Goal: Task Accomplishment & Management: Manage account settings

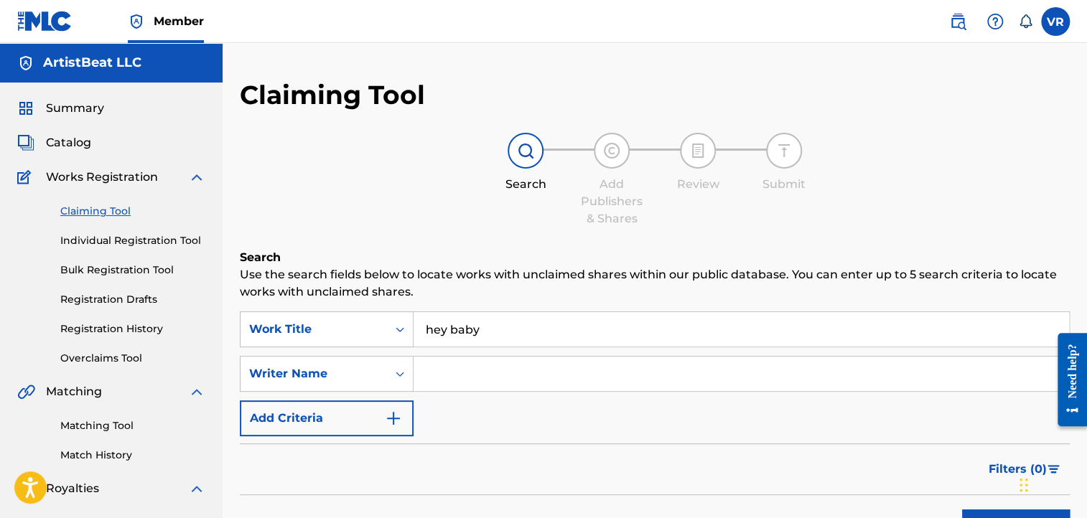
click at [462, 329] on input "hey baby" at bounding box center [740, 329] width 655 height 34
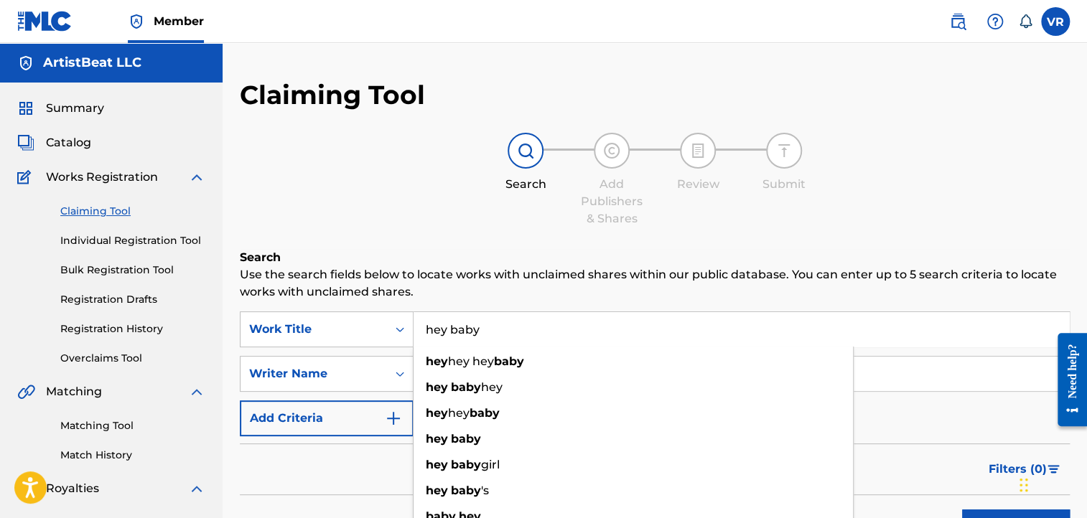
click at [462, 329] on input "hey baby" at bounding box center [740, 329] width 655 height 34
paste input "Eric Bellinger Go Get It"
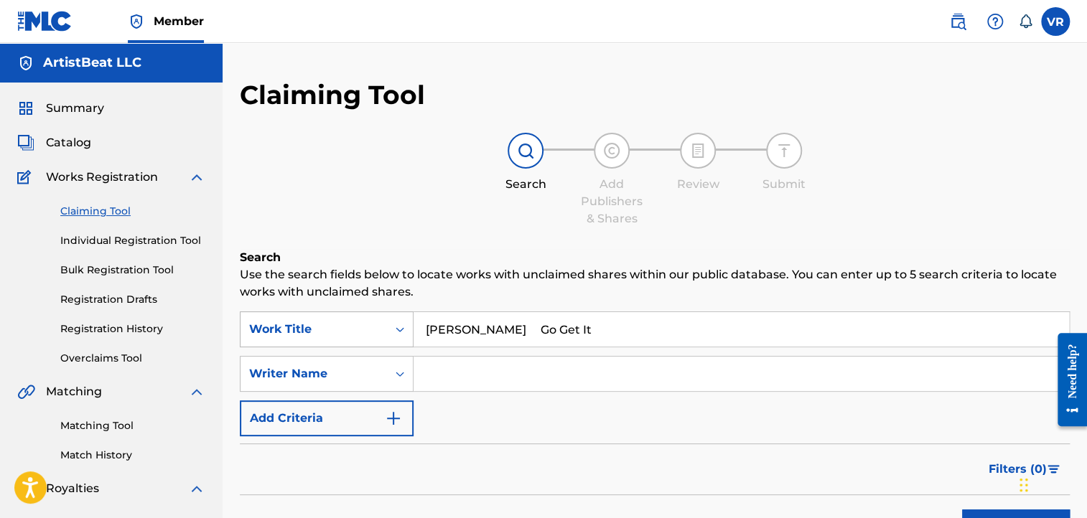
drag, startPoint x: 518, startPoint y: 327, endPoint x: 379, endPoint y: 322, distance: 139.3
click at [379, 322] on div "SearchWithCriteria37c9ab1d-56ac-411c-aa35-5f977c8f5965 Work Title Eric Bellinge…" at bounding box center [655, 330] width 830 height 36
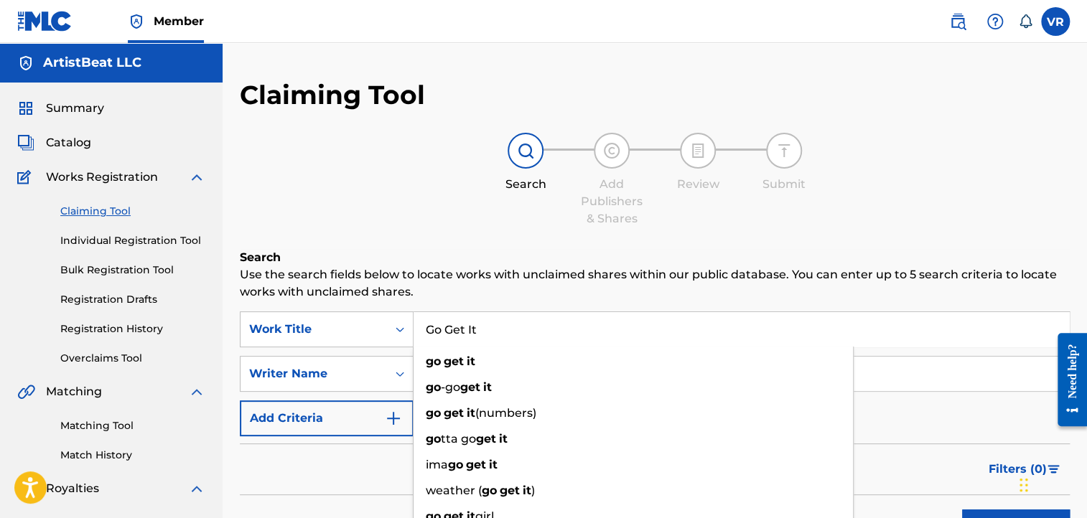
type input "Go Get It"
click at [383, 278] on p "Use the search fields below to locate works with unclaimed shares within our pu…" at bounding box center [655, 283] width 830 height 34
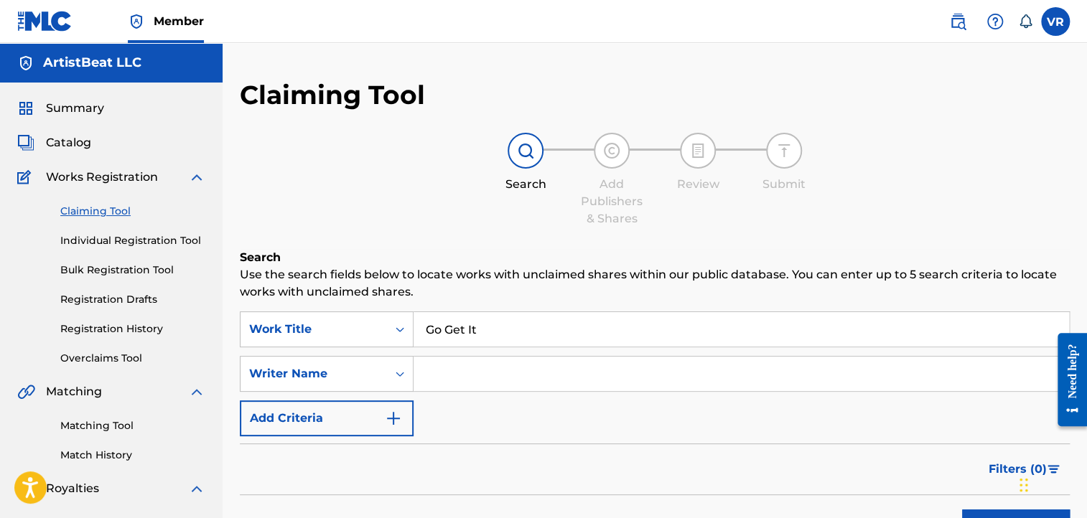
click at [443, 354] on div "SearchWithCriteria37c9ab1d-56ac-411c-aa35-5f977c8f5965 Work Title Go Get It Sea…" at bounding box center [655, 374] width 830 height 125
click at [442, 360] on input "Search Form" at bounding box center [740, 374] width 655 height 34
paste input "Eric Bellinger"
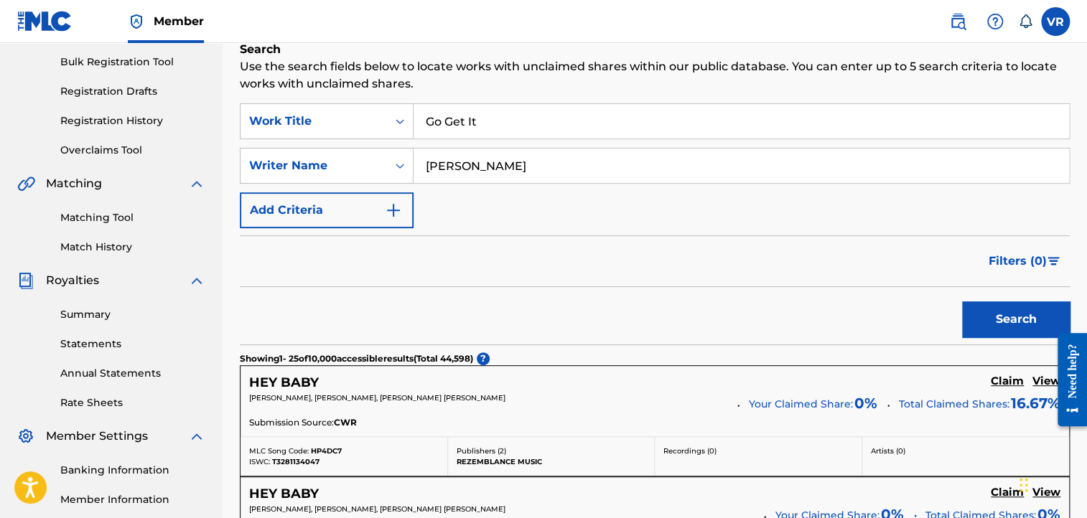
scroll to position [228, 0]
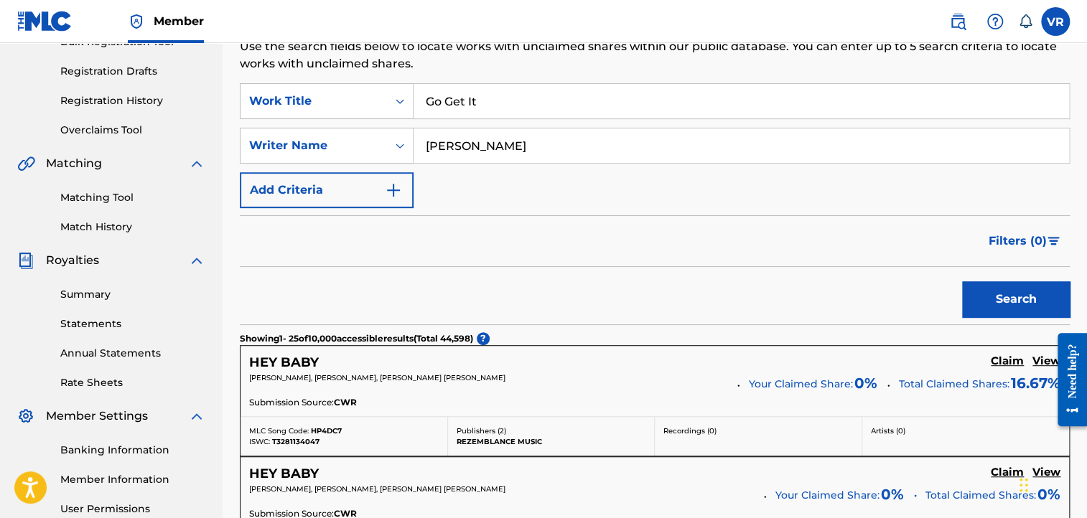
type input "Eric Bellinger"
click at [993, 311] on button "Search" at bounding box center [1016, 299] width 108 height 36
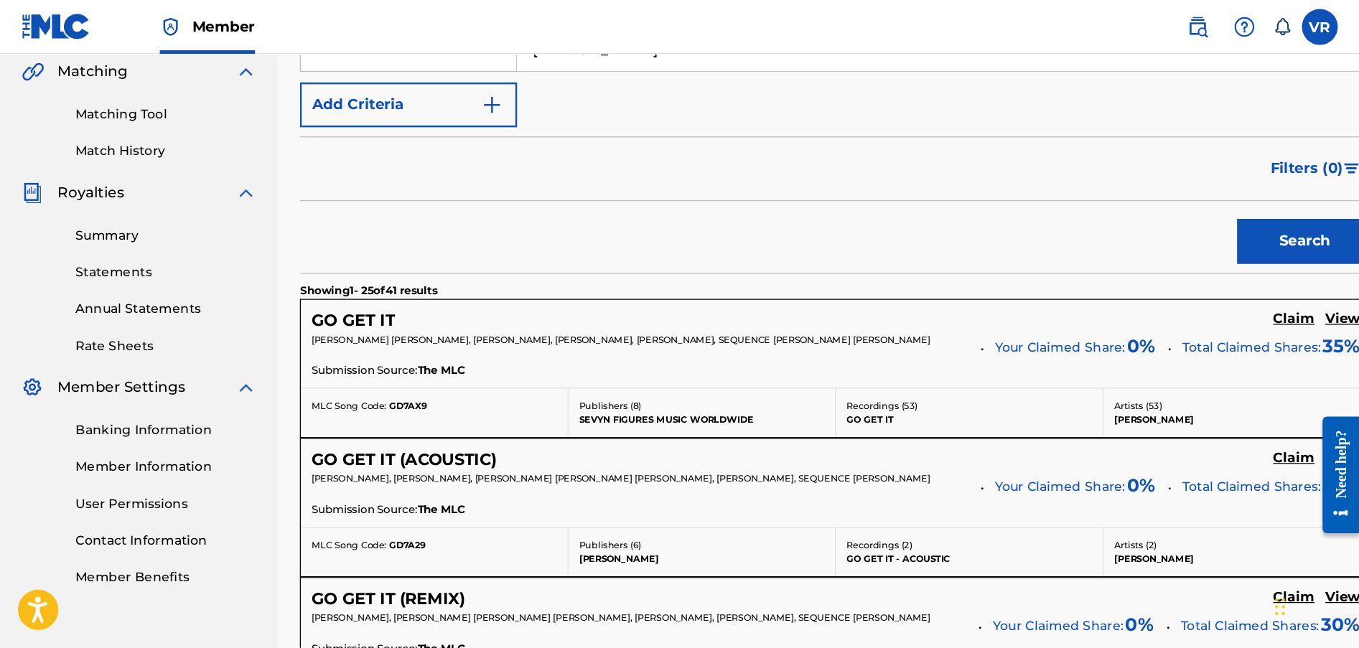
scroll to position [339, 0]
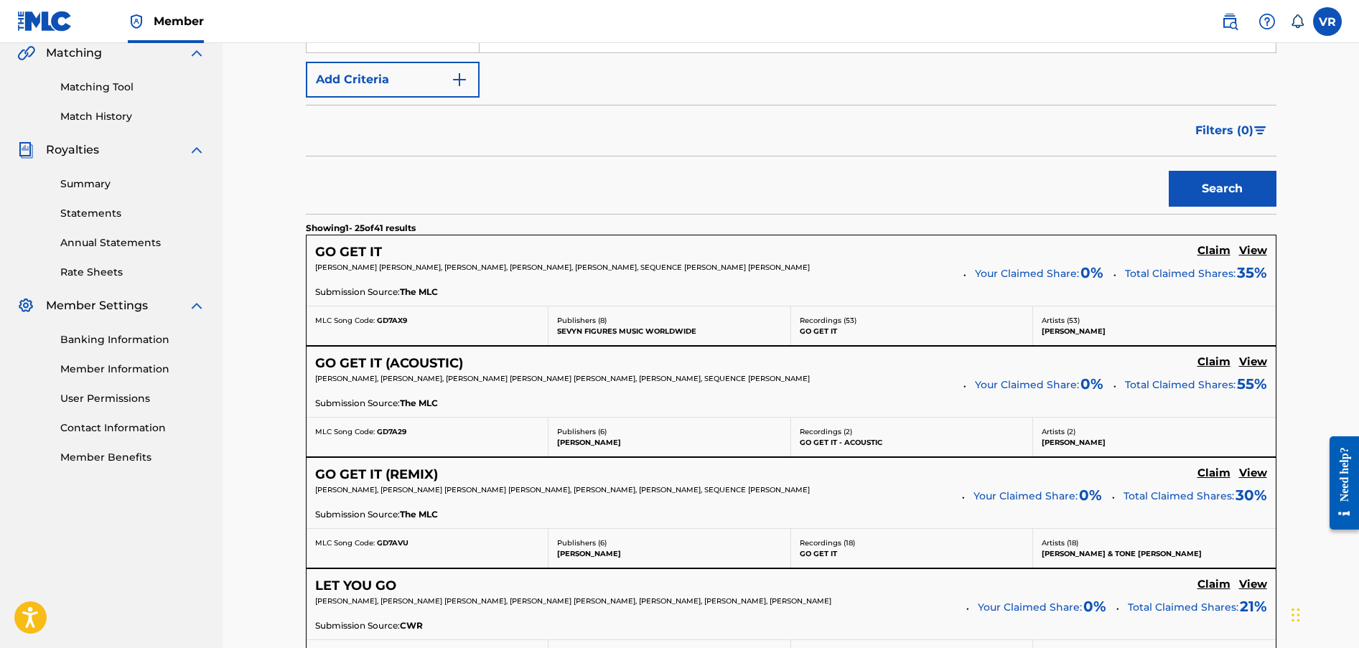
drag, startPoint x: 1013, startPoint y: 2, endPoint x: 835, endPoint y: 209, distance: 272.8
click at [835, 209] on div "Search" at bounding box center [791, 184] width 970 height 57
click at [1086, 249] on h5 "View" at bounding box center [1253, 251] width 28 height 14
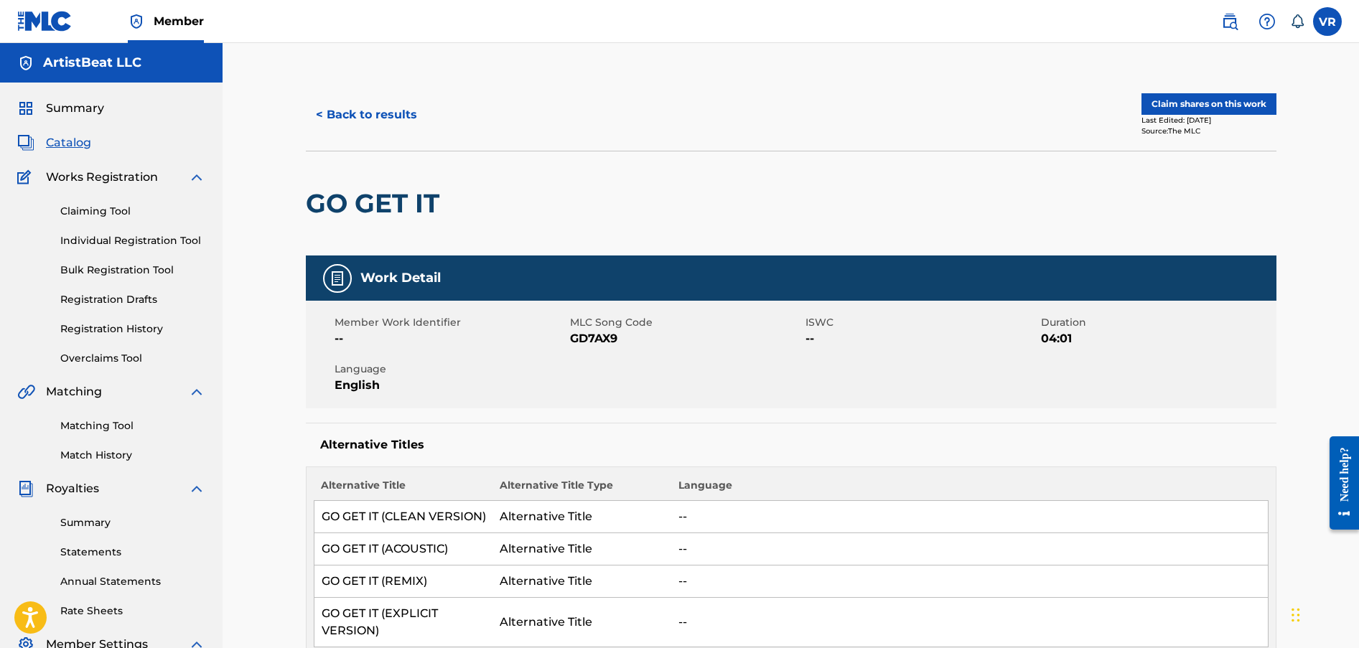
click at [383, 113] on button "< Back to results" at bounding box center [366, 115] width 121 height 36
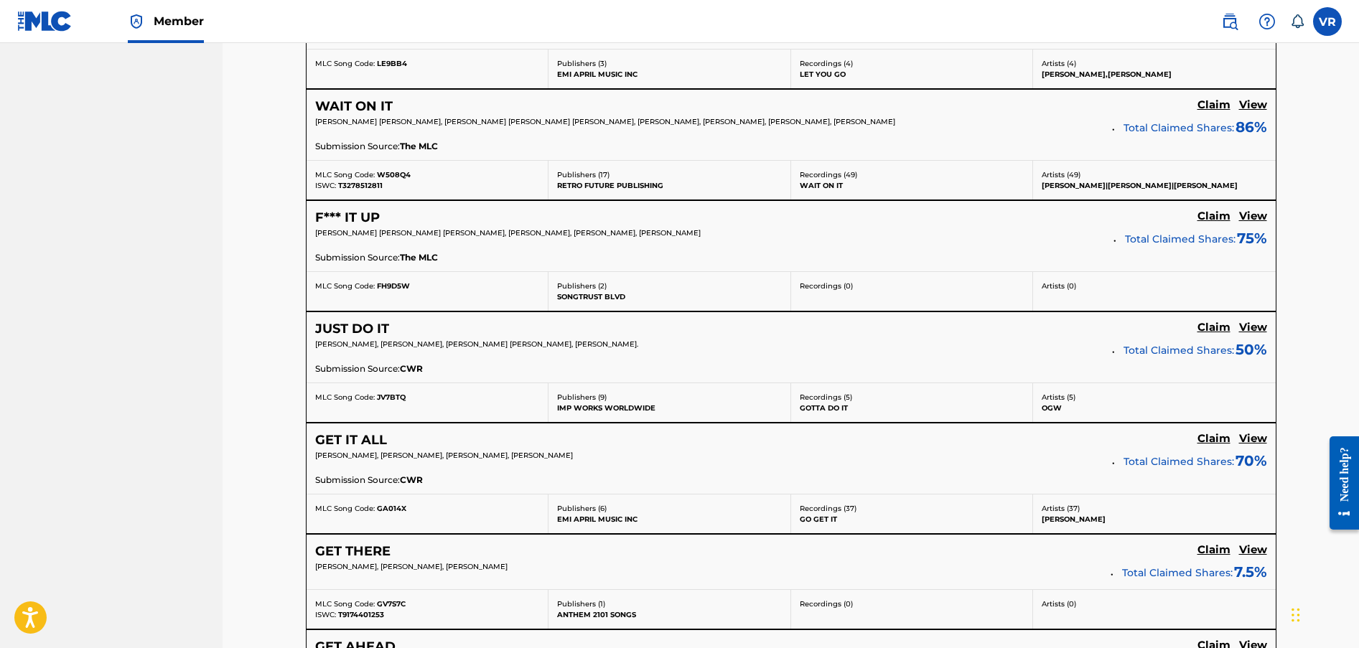
scroll to position [931, 0]
click at [1086, 436] on h5 "View" at bounding box center [1253, 438] width 28 height 14
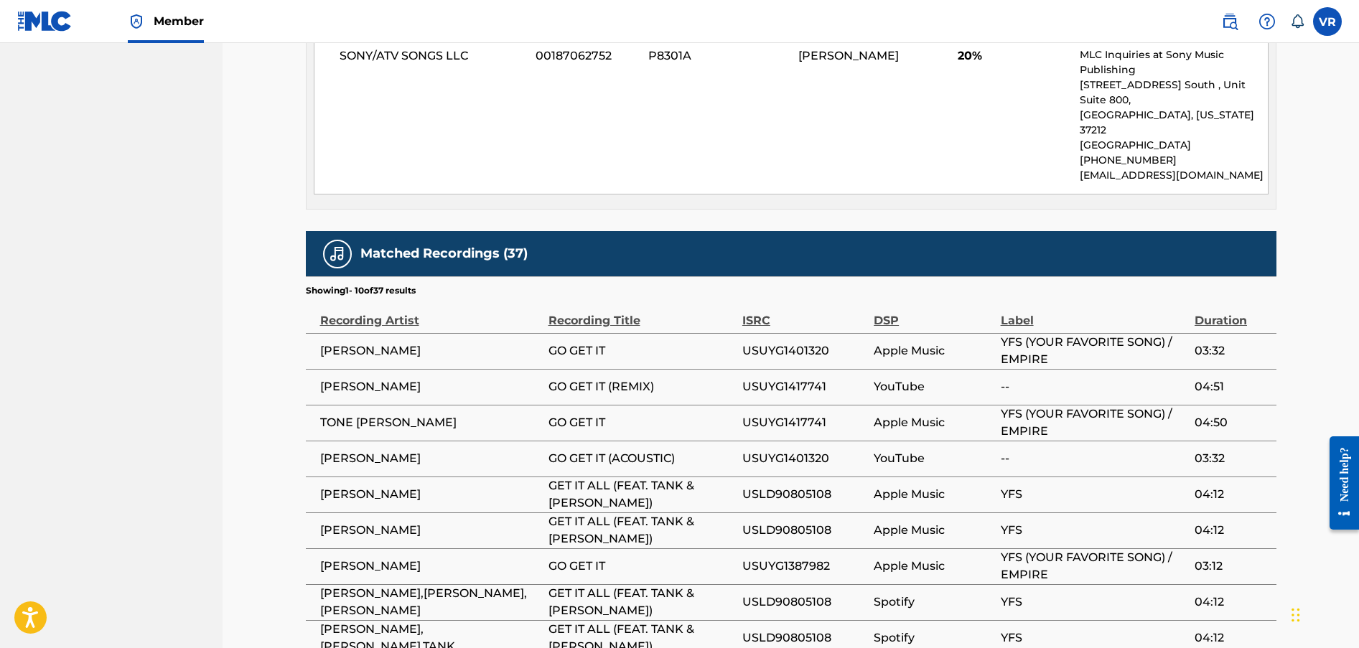
scroll to position [1633, 0]
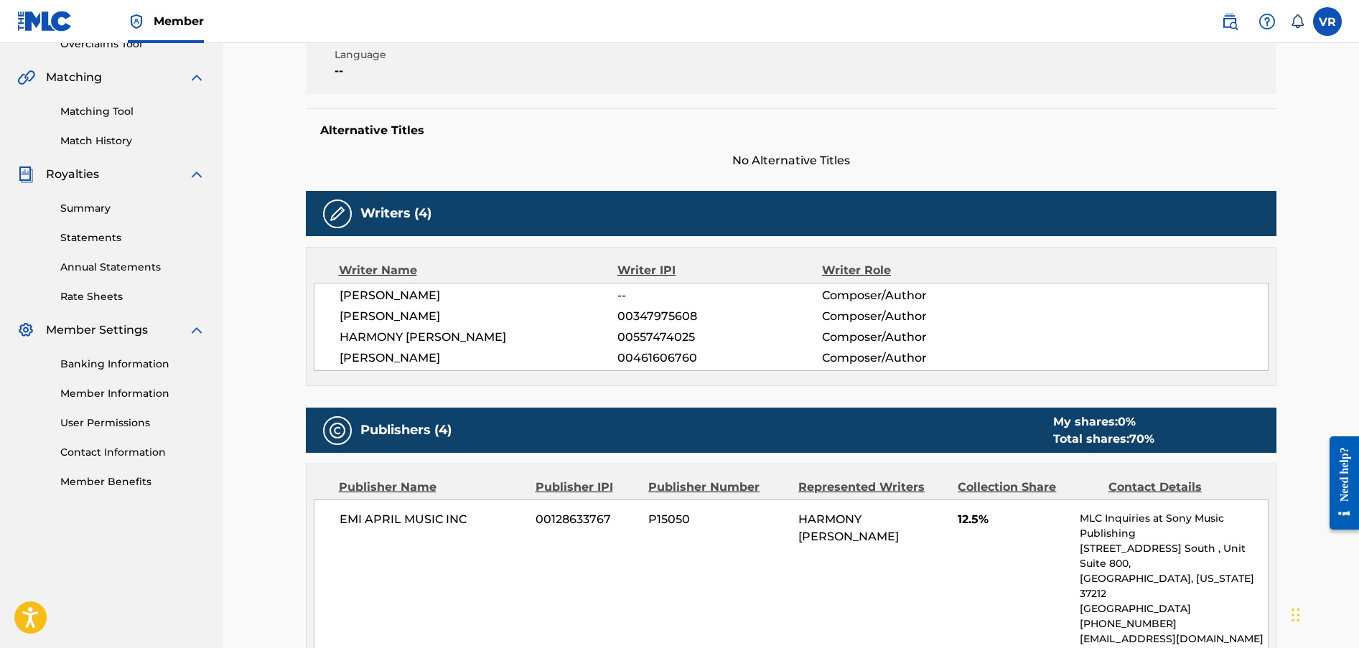
scroll to position [0, 0]
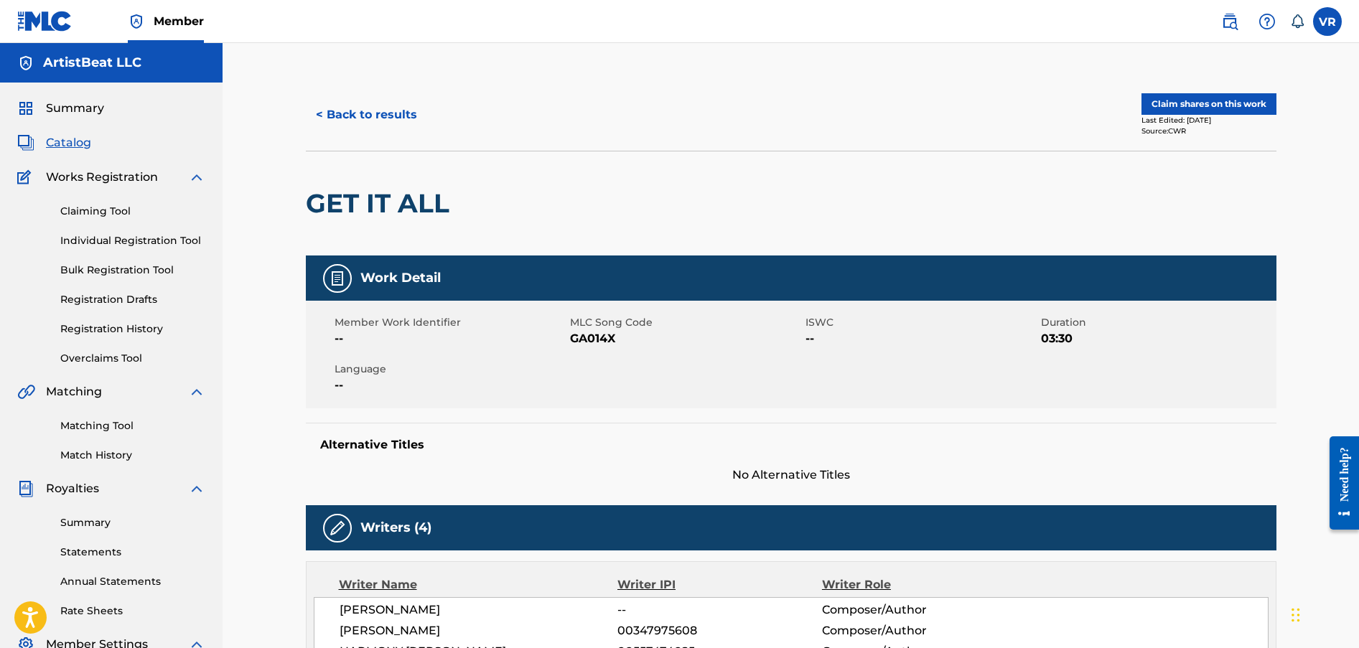
click at [363, 108] on button "< Back to results" at bounding box center [366, 115] width 121 height 36
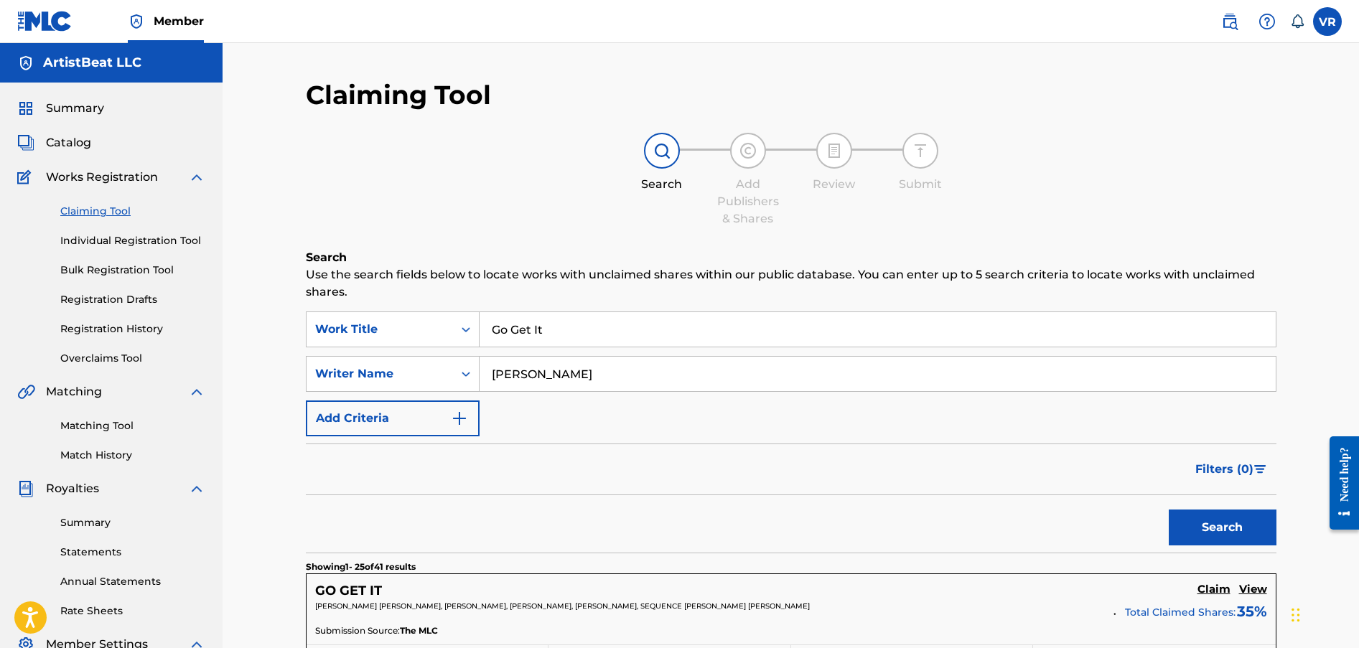
click at [579, 340] on input "Go Get It" at bounding box center [877, 329] width 796 height 34
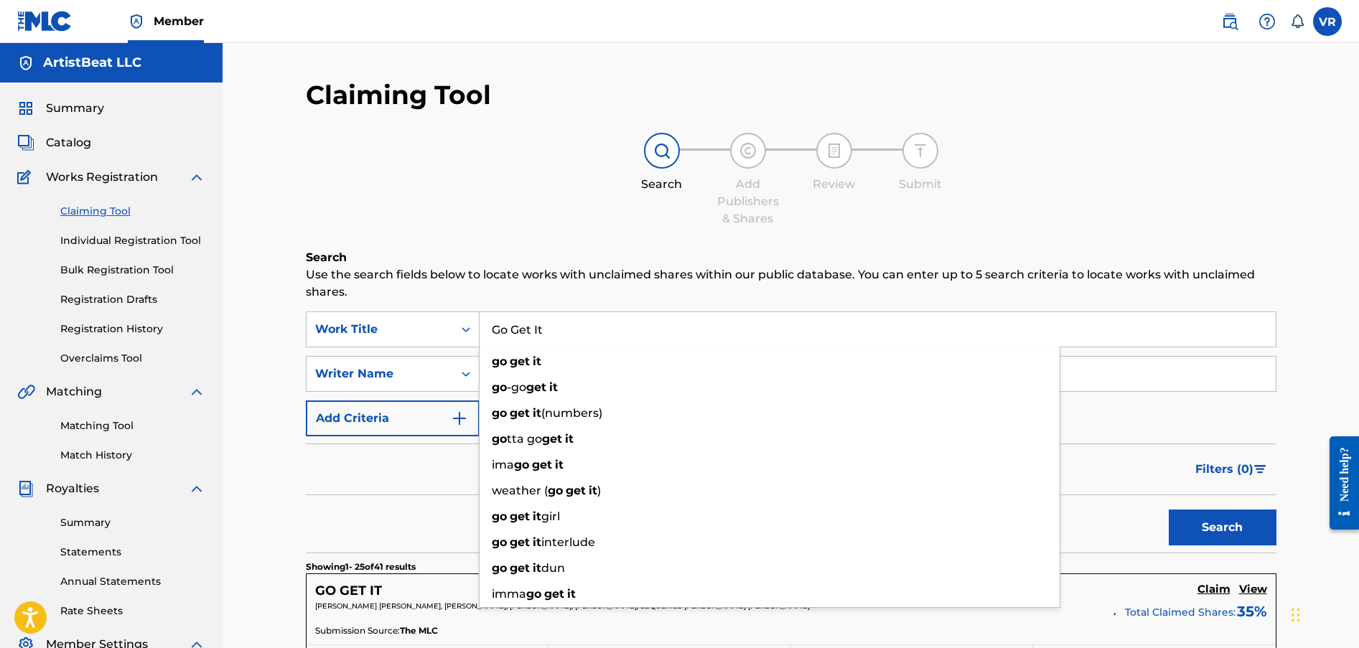
click at [579, 340] on input "Go Get It" at bounding box center [877, 329] width 796 height 34
paste input "Stop Playing"
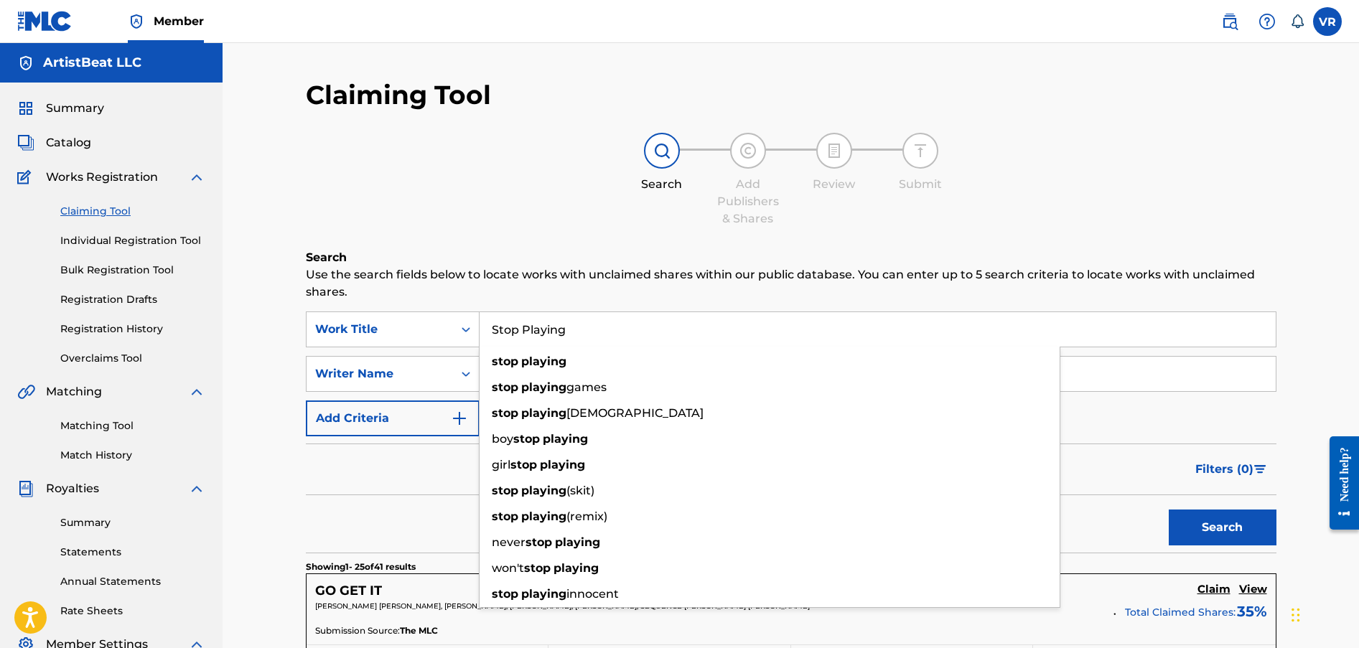
type input "Stop Playing"
click at [558, 261] on h6 "Search" at bounding box center [791, 257] width 970 height 17
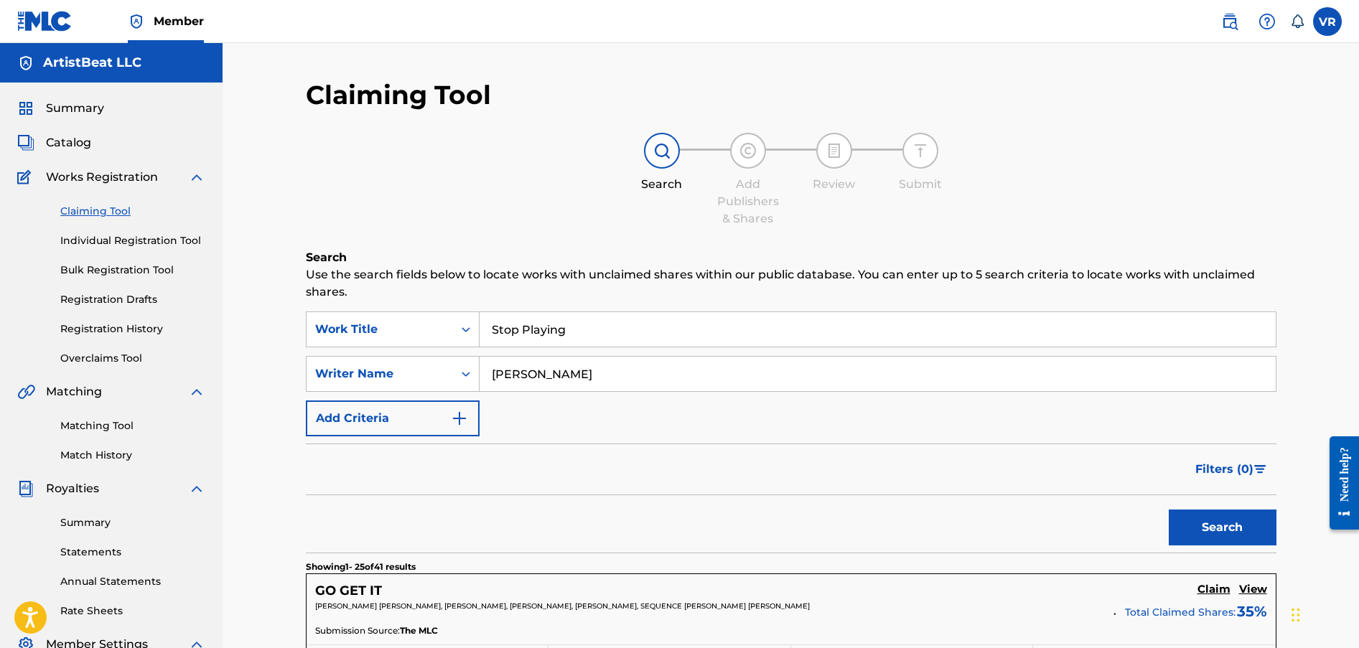
click at [568, 382] on input "Eric Bellinger" at bounding box center [877, 374] width 796 height 34
click at [1086, 510] on button "Search" at bounding box center [1223, 528] width 108 height 36
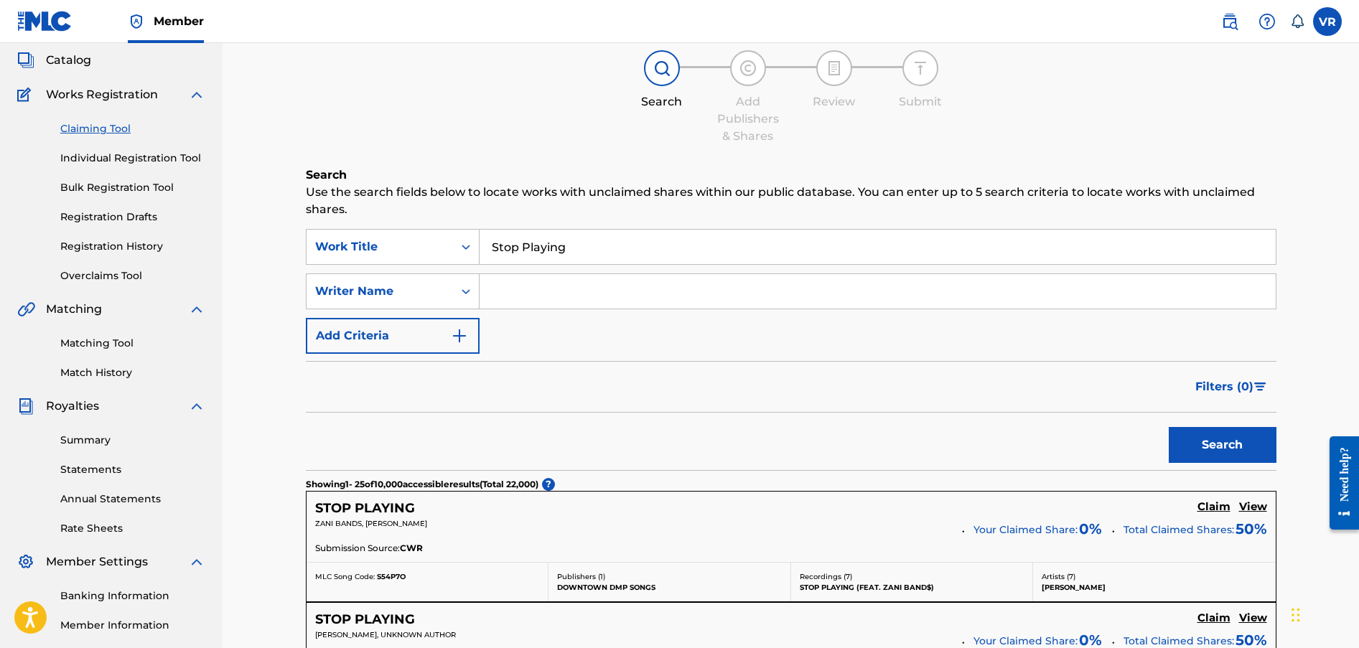
scroll to position [68, 0]
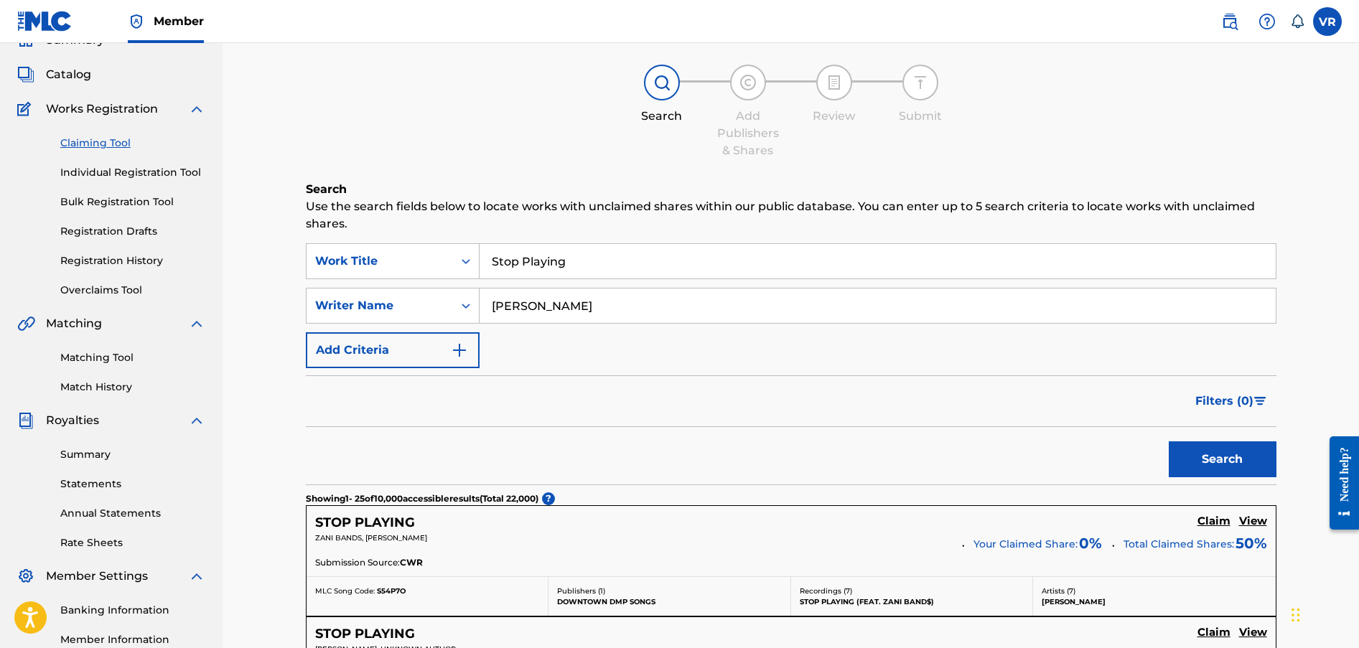
type input "jason"
click at [1086, 441] on button "Search" at bounding box center [1223, 459] width 108 height 36
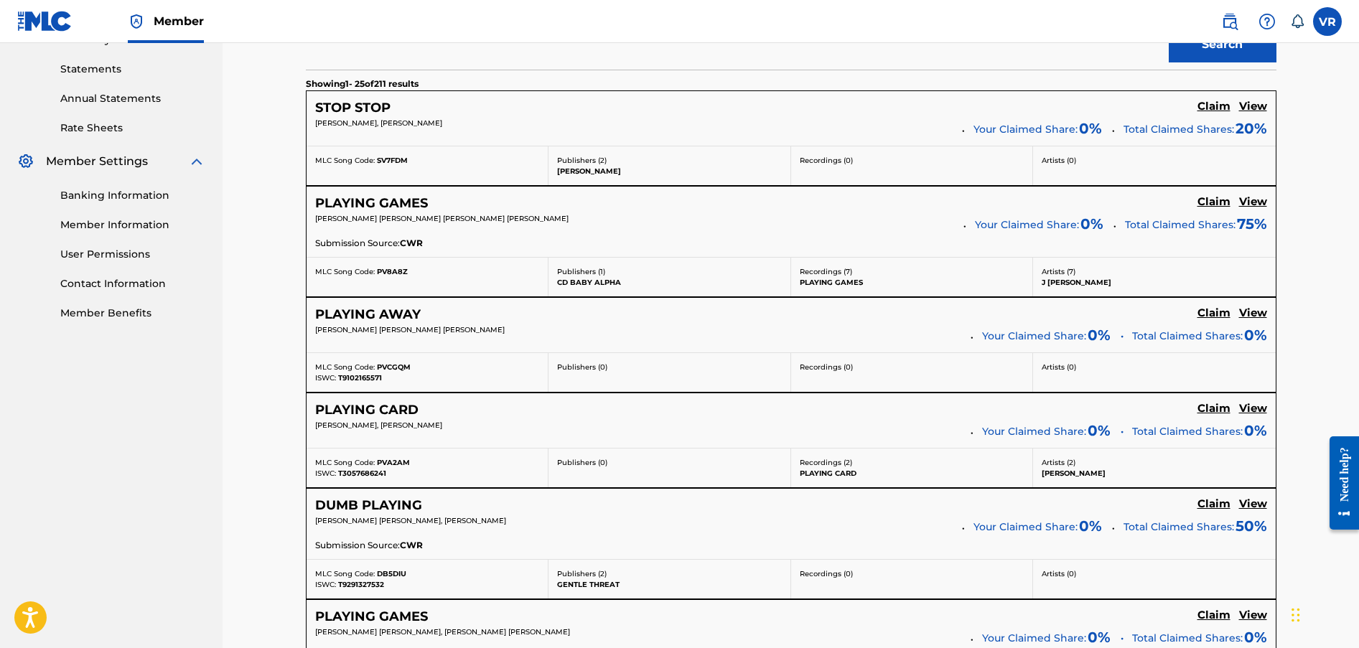
scroll to position [0, 0]
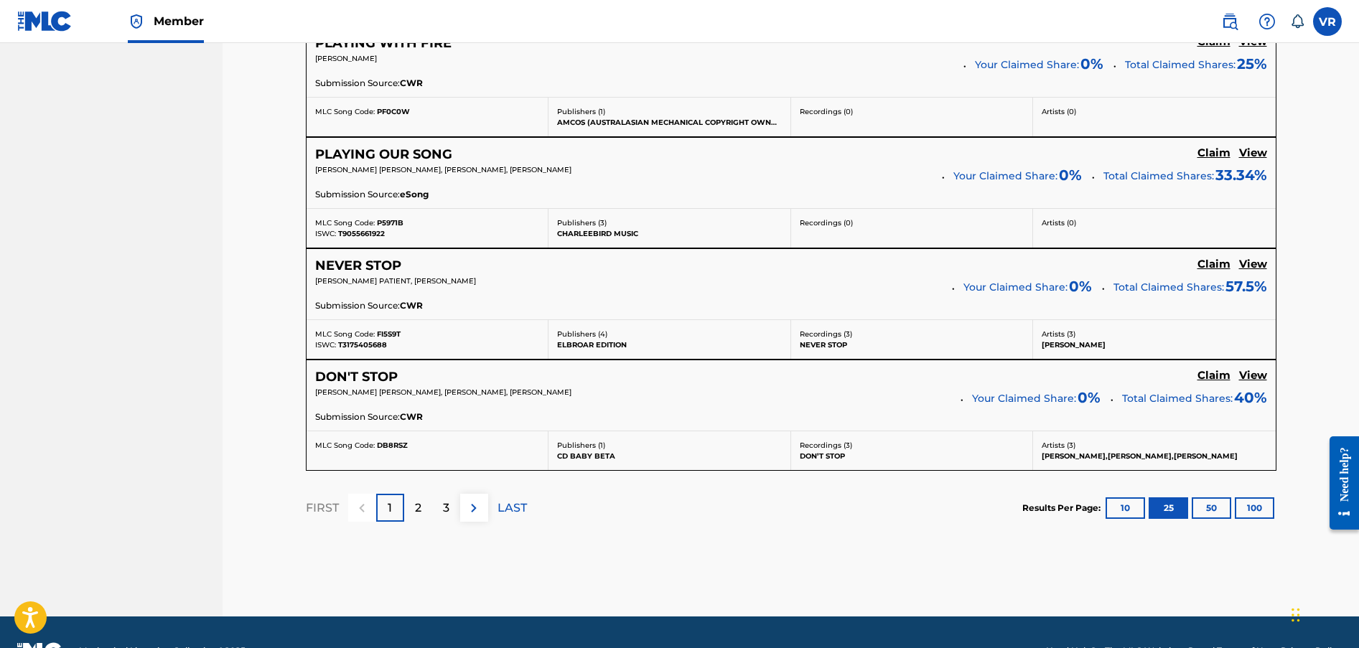
scroll to position [2842, 0]
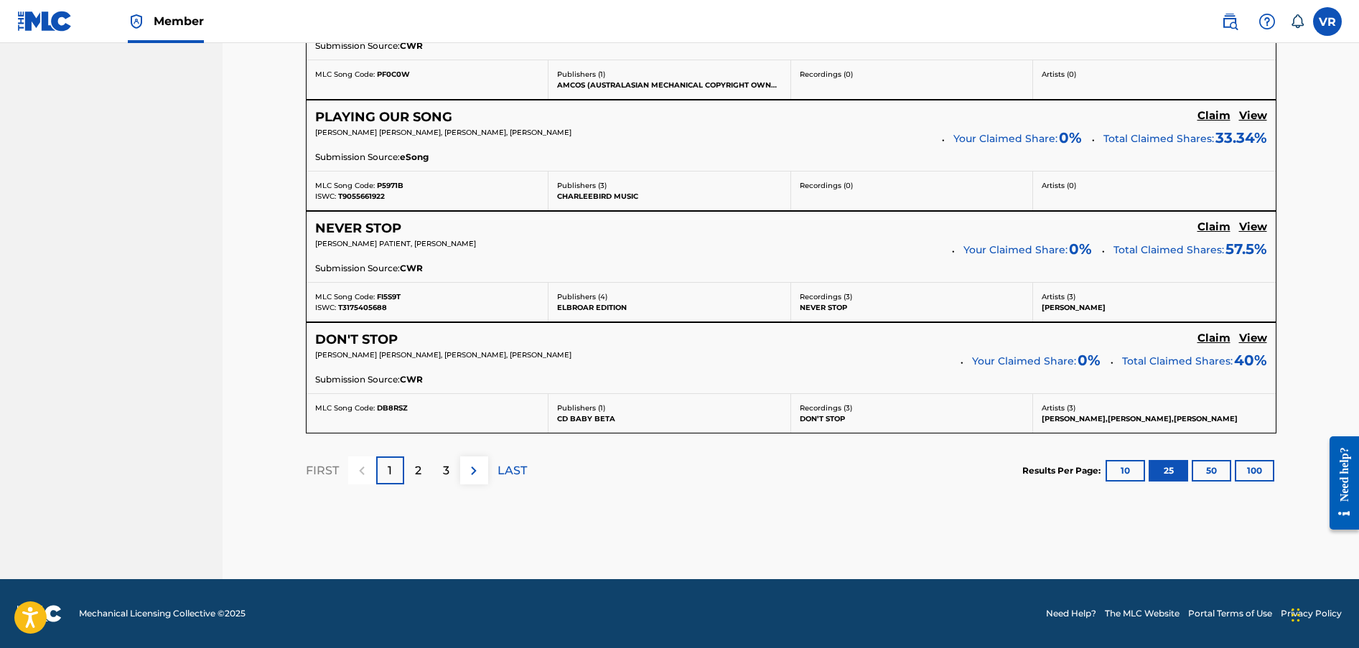
click at [412, 483] on div "2" at bounding box center [418, 470] width 28 height 28
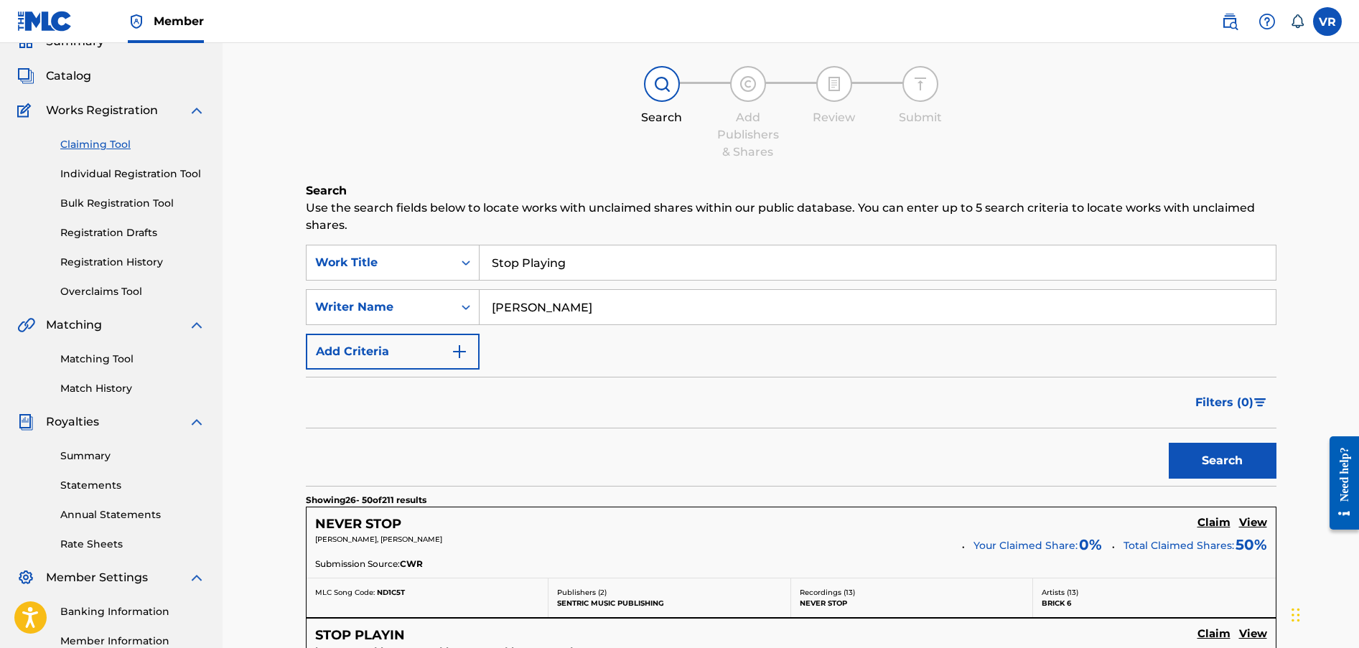
scroll to position [0, 0]
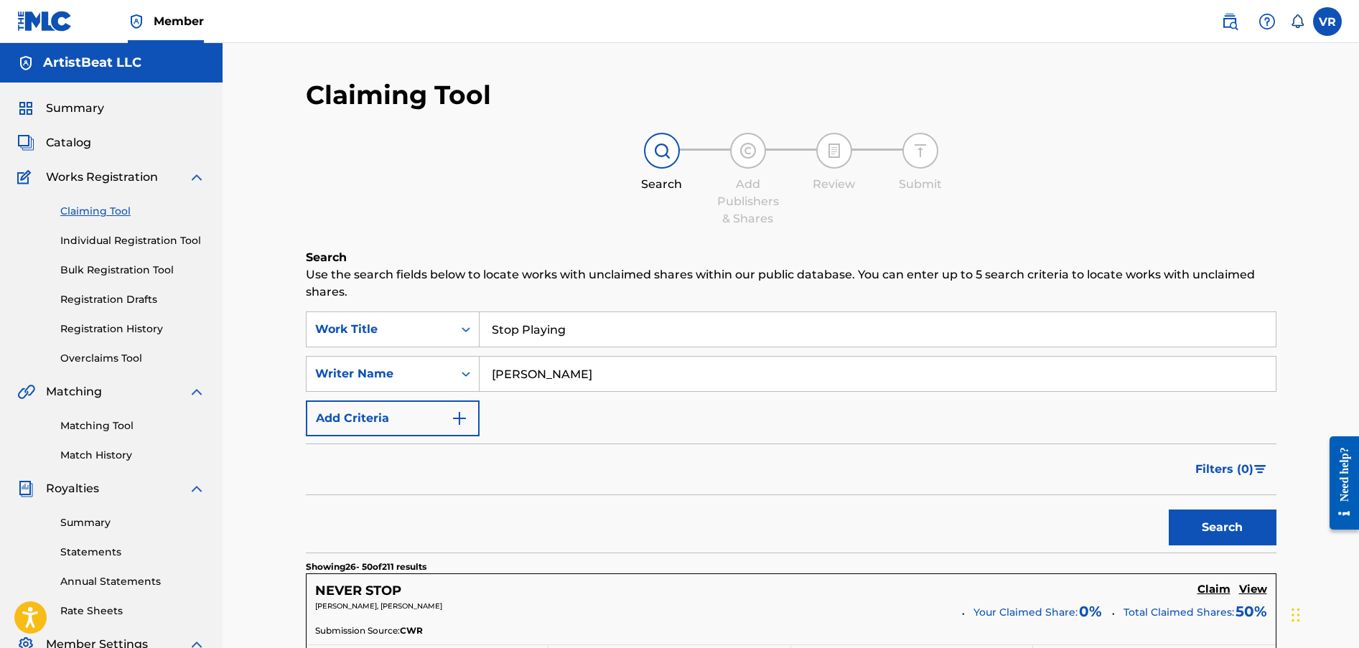
click at [179, 328] on link "Registration History" at bounding box center [132, 329] width 145 height 15
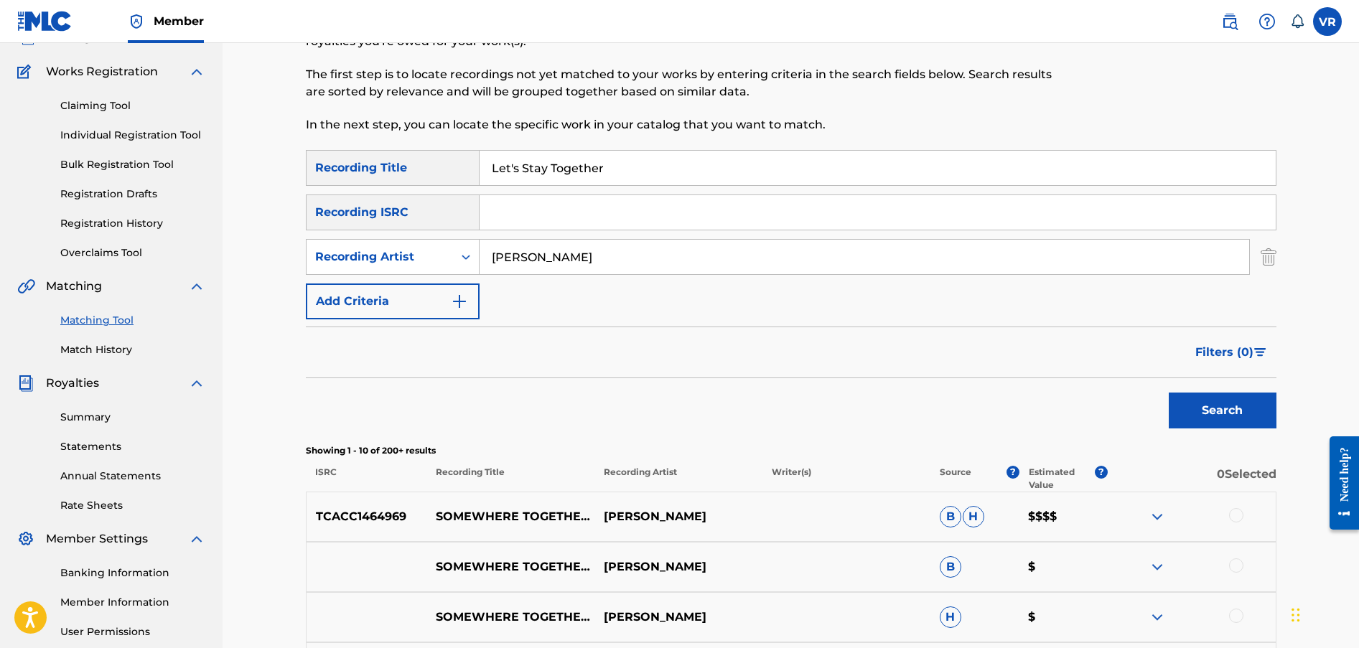
scroll to position [103, 0]
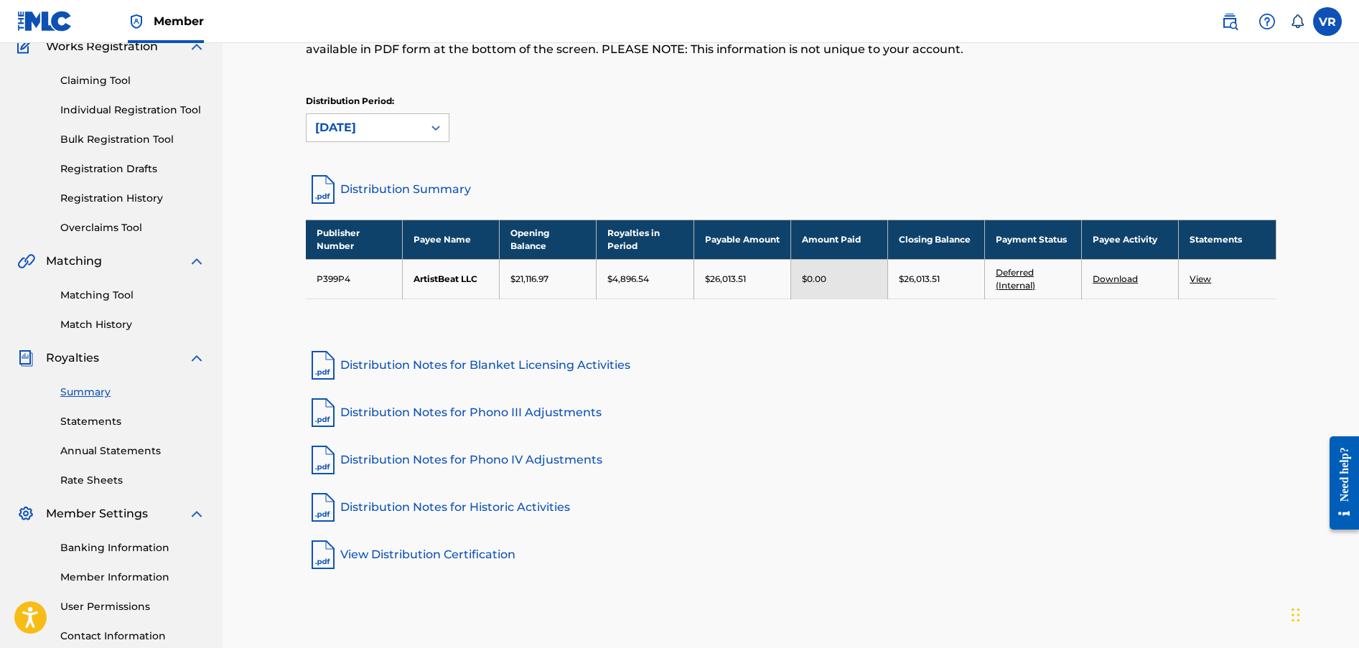
scroll to position [130, 0]
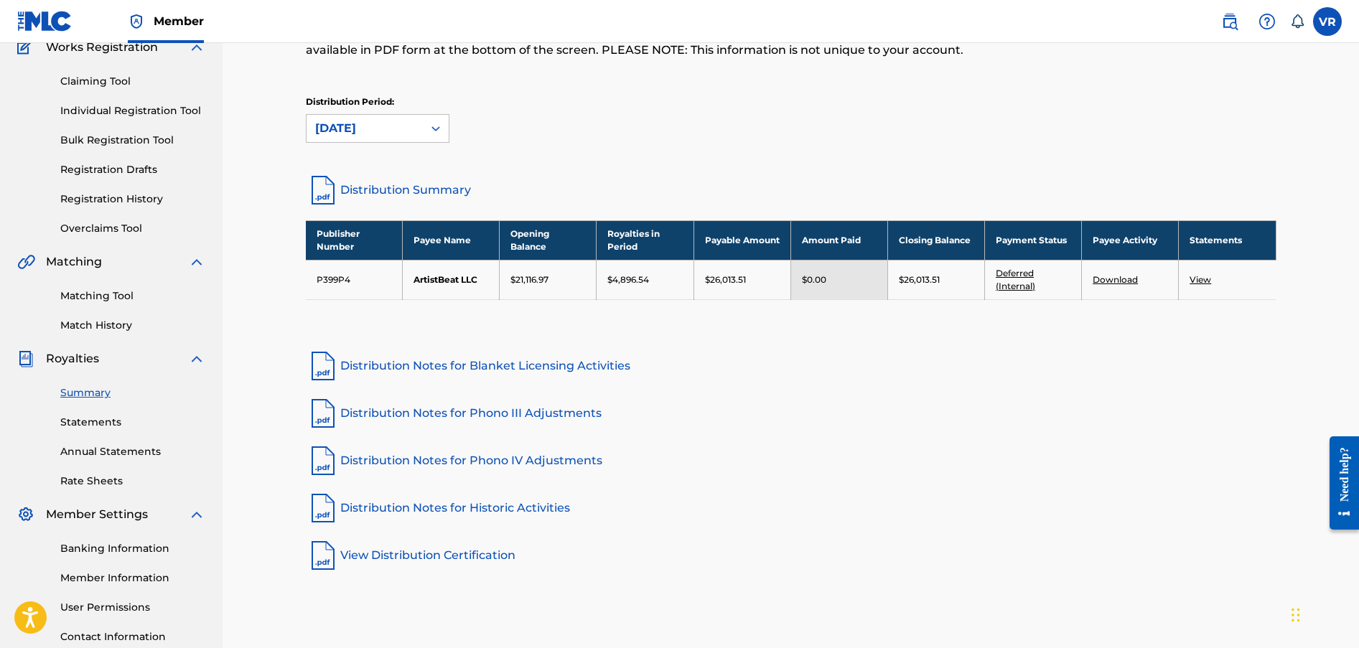
click at [1203, 285] on td "View" at bounding box center [1227, 279] width 97 height 39
click at [1202, 278] on link "View" at bounding box center [1200, 279] width 22 height 11
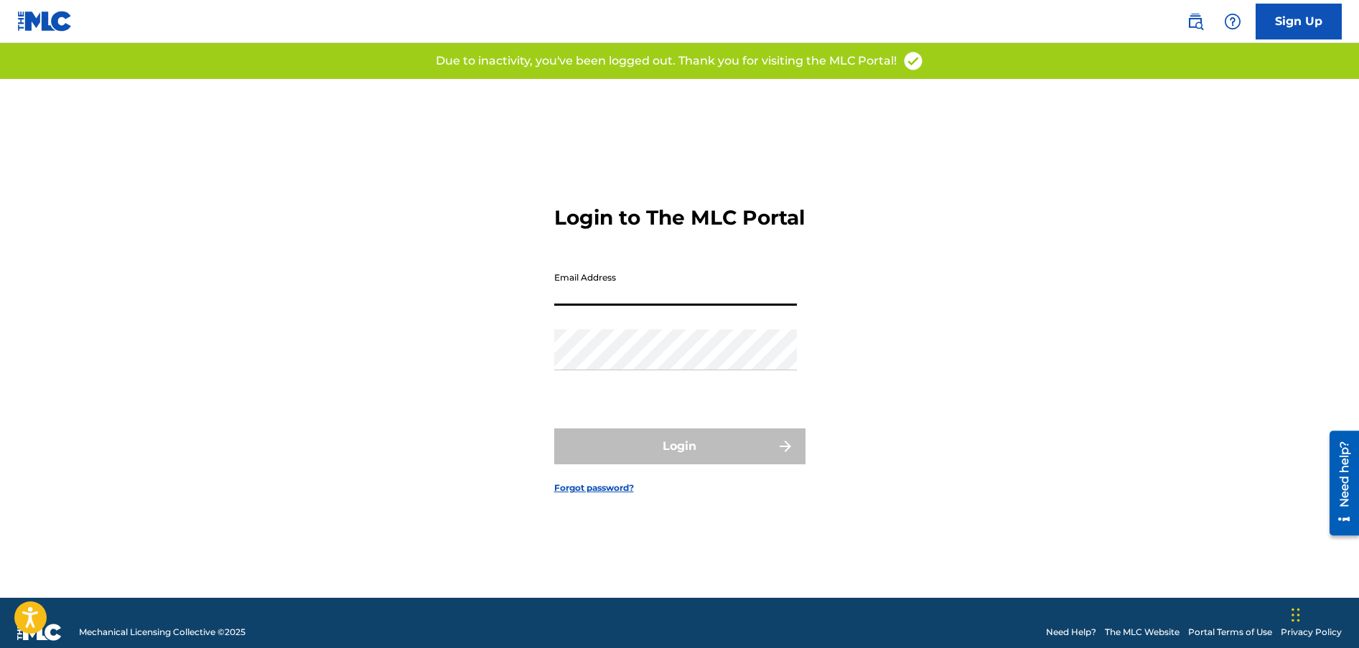
click at [705, 295] on input "Email Address" at bounding box center [675, 285] width 243 height 41
click at [454, 357] on div "Login to The MLC Portal Email Address Password Login Forgot password?" at bounding box center [679, 338] width 1005 height 519
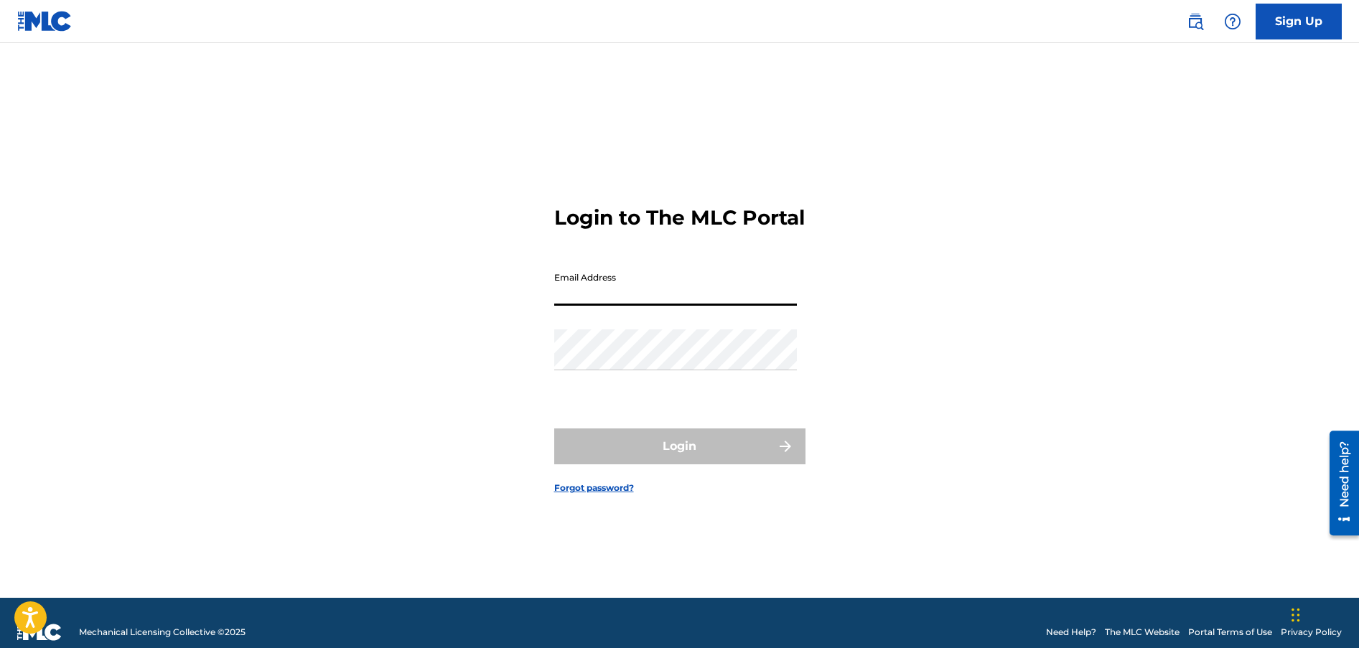
click at [567, 306] on input "Email Address" at bounding box center [675, 285] width 243 height 41
type input "[EMAIL_ADDRESS][DOMAIN_NAME]"
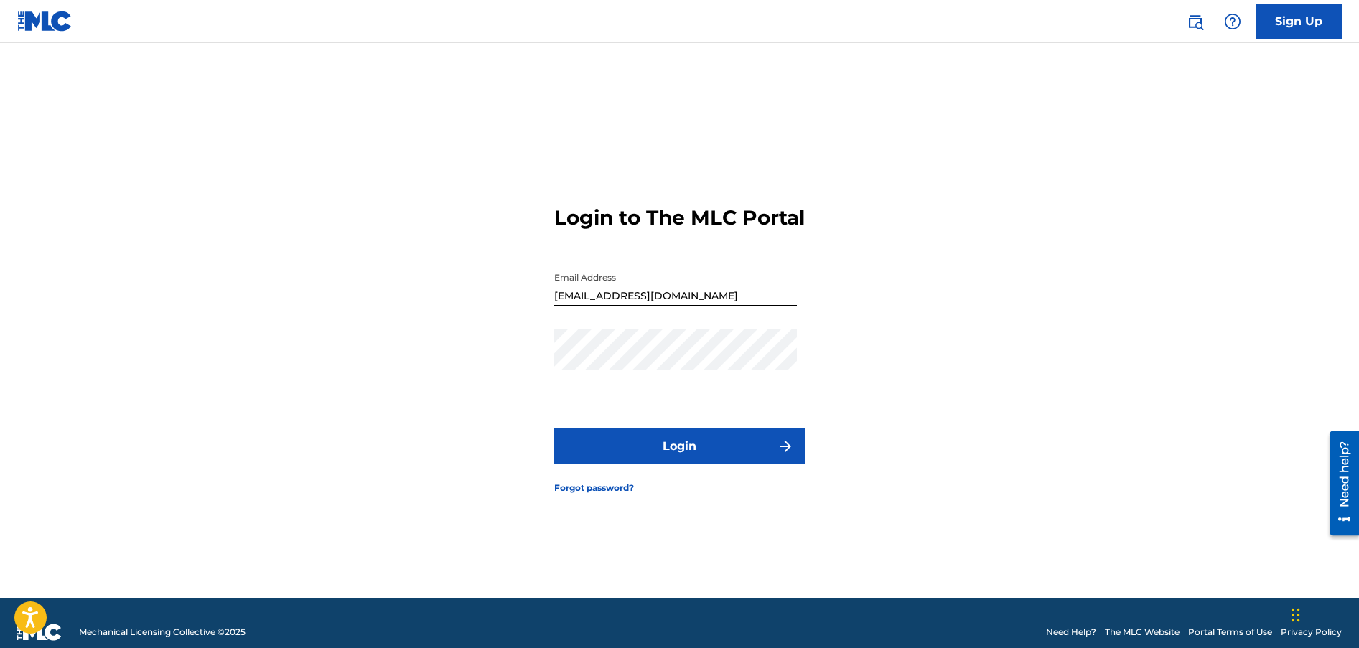
click at [588, 446] on button "Login" at bounding box center [679, 447] width 251 height 36
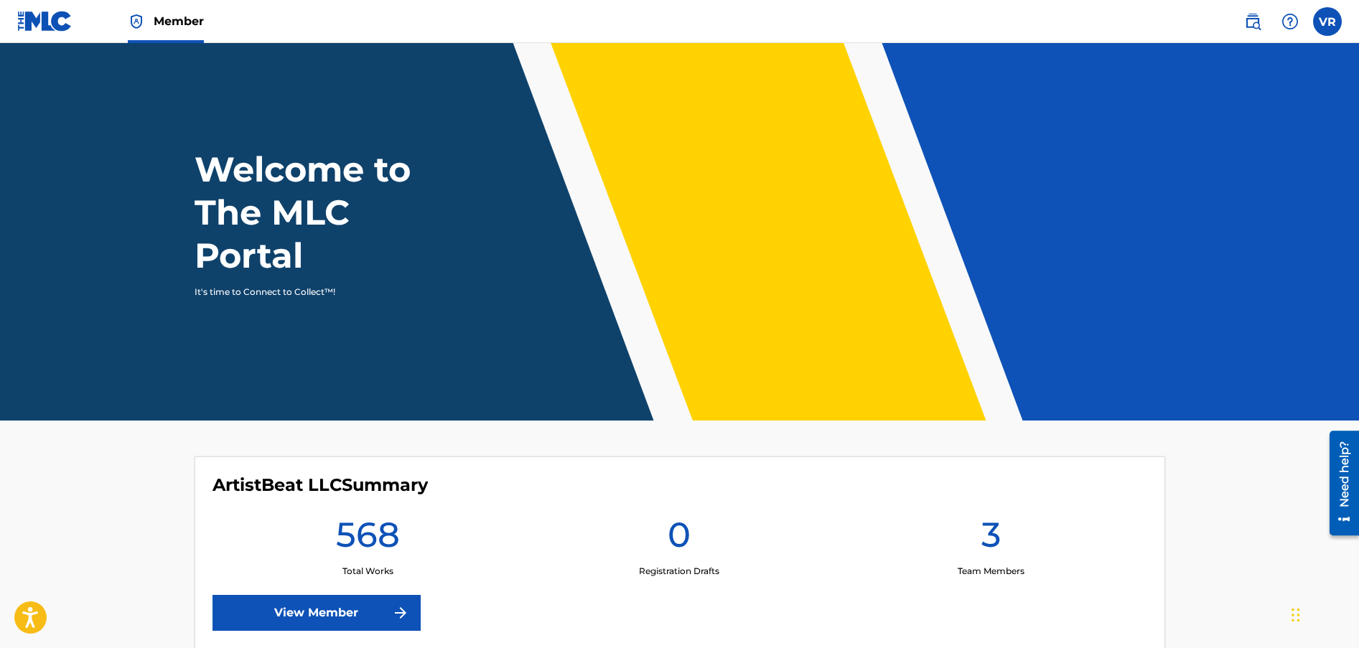
scroll to position [13, 0]
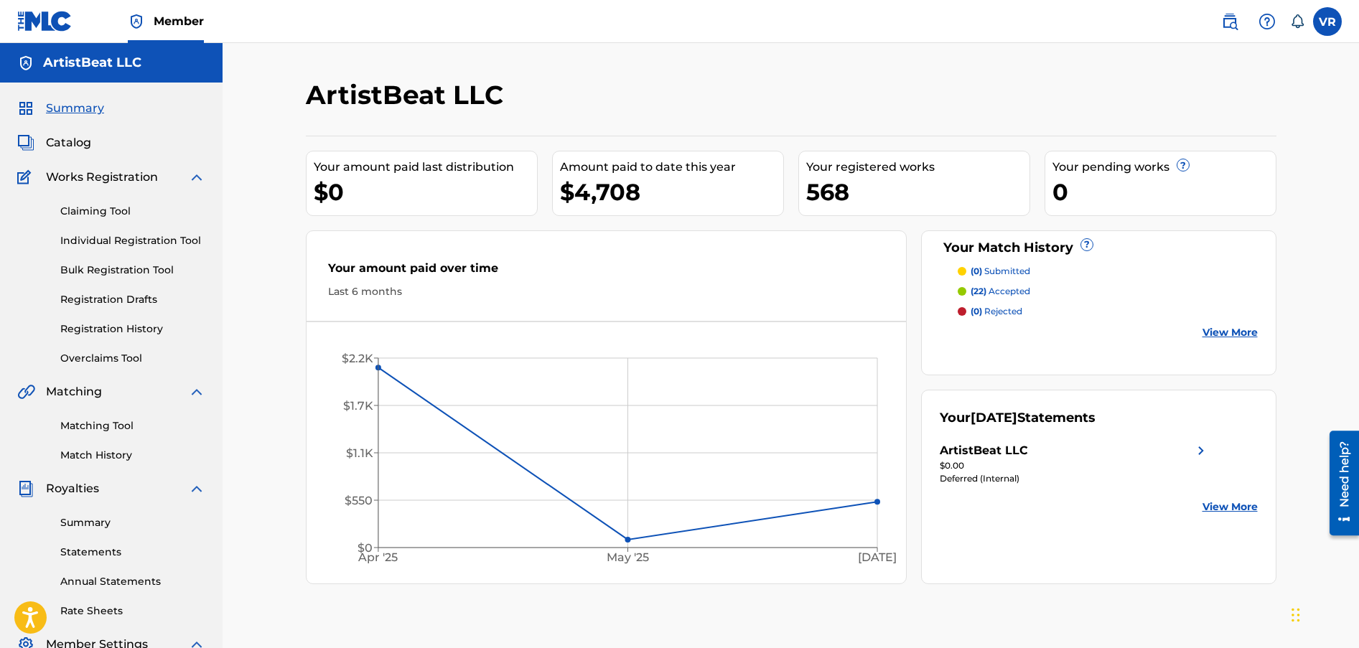
click at [276, 472] on div "ArtistBeat LLC Your amount paid last distribution $0 Amount paid to date this y…" at bounding box center [791, 432] width 1136 height 778
click at [659, 99] on div "ArtistBeat LLC" at bounding box center [679, 100] width 747 height 42
click at [90, 149] on span "Catalog" at bounding box center [68, 142] width 45 height 17
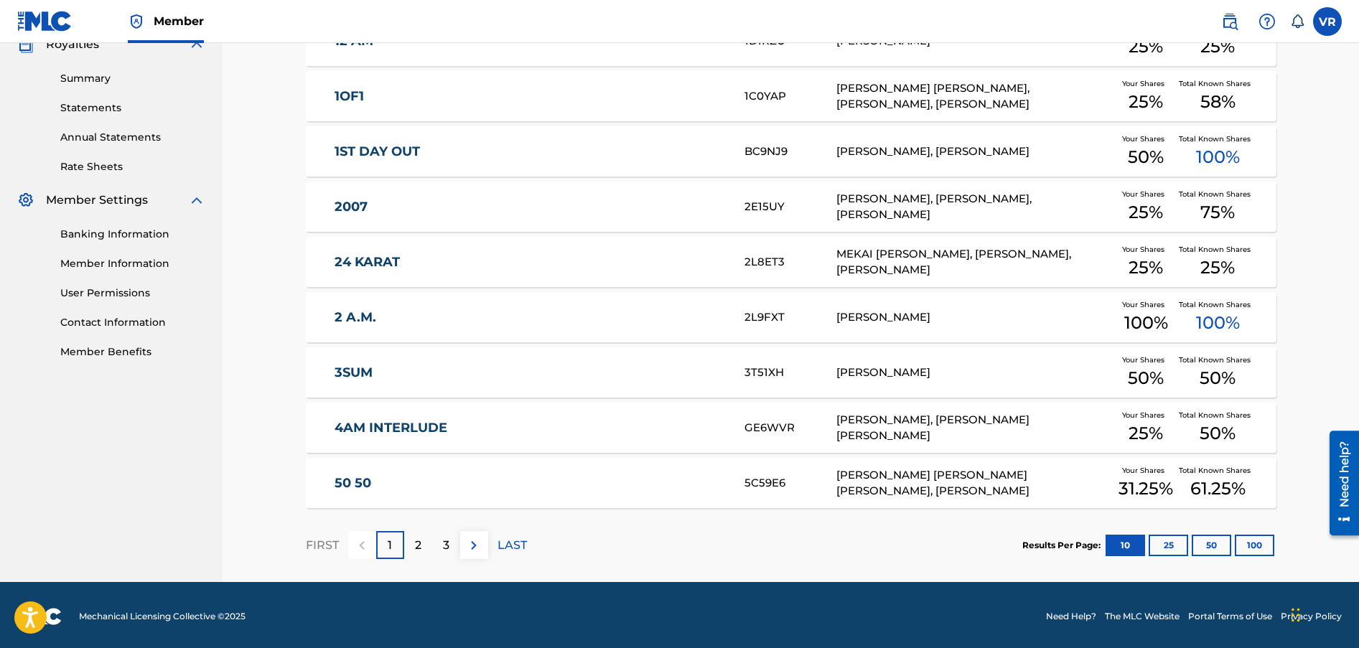
scroll to position [447, 0]
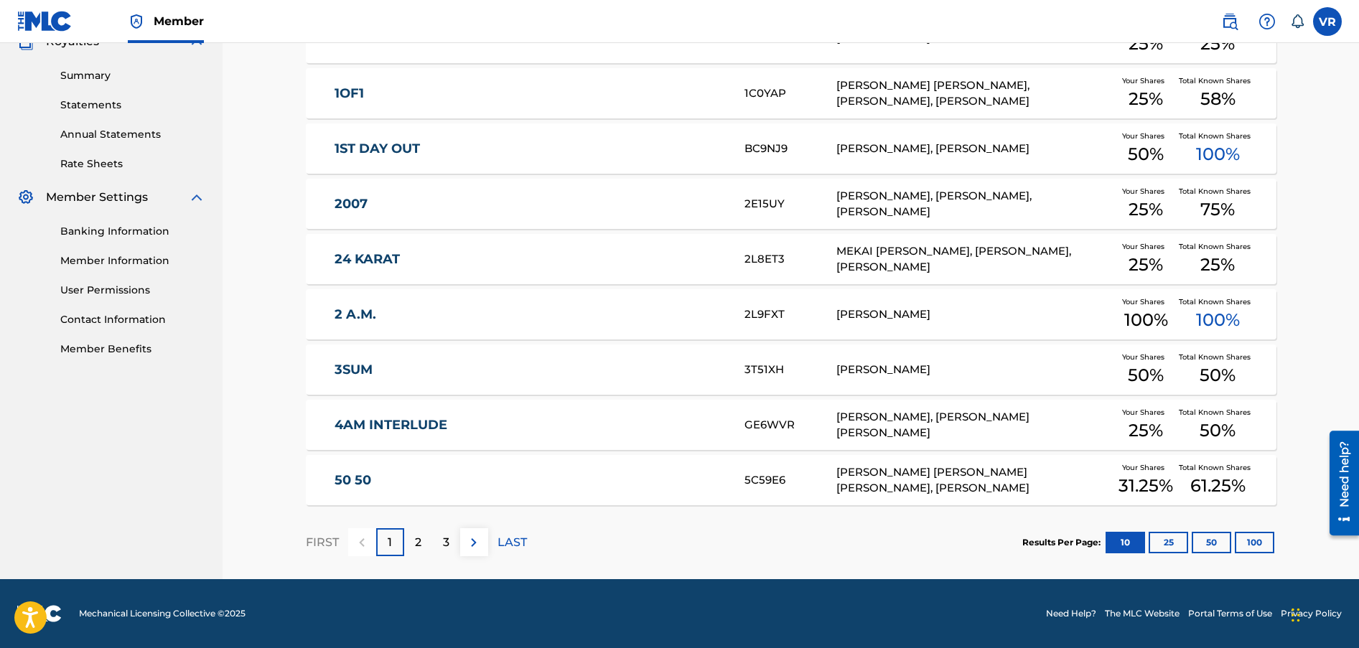
click at [417, 541] on p "2" at bounding box center [418, 542] width 6 height 17
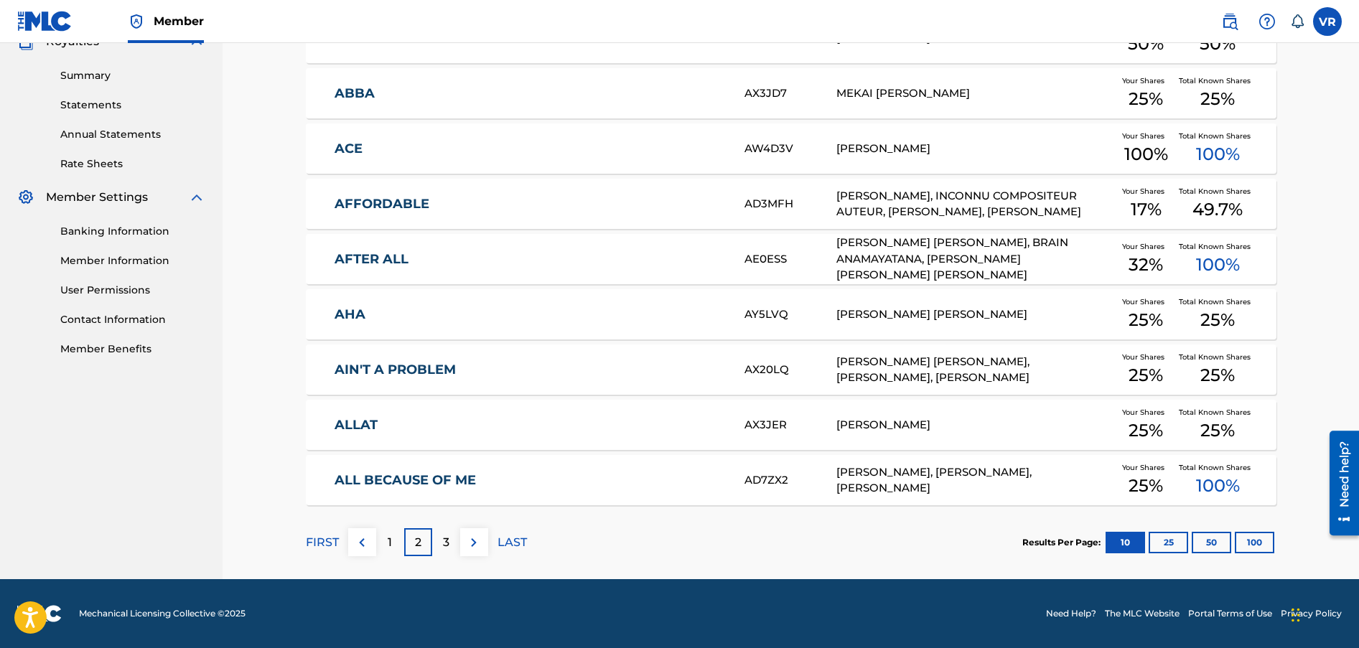
click at [449, 540] on p "3" at bounding box center [446, 542] width 6 height 17
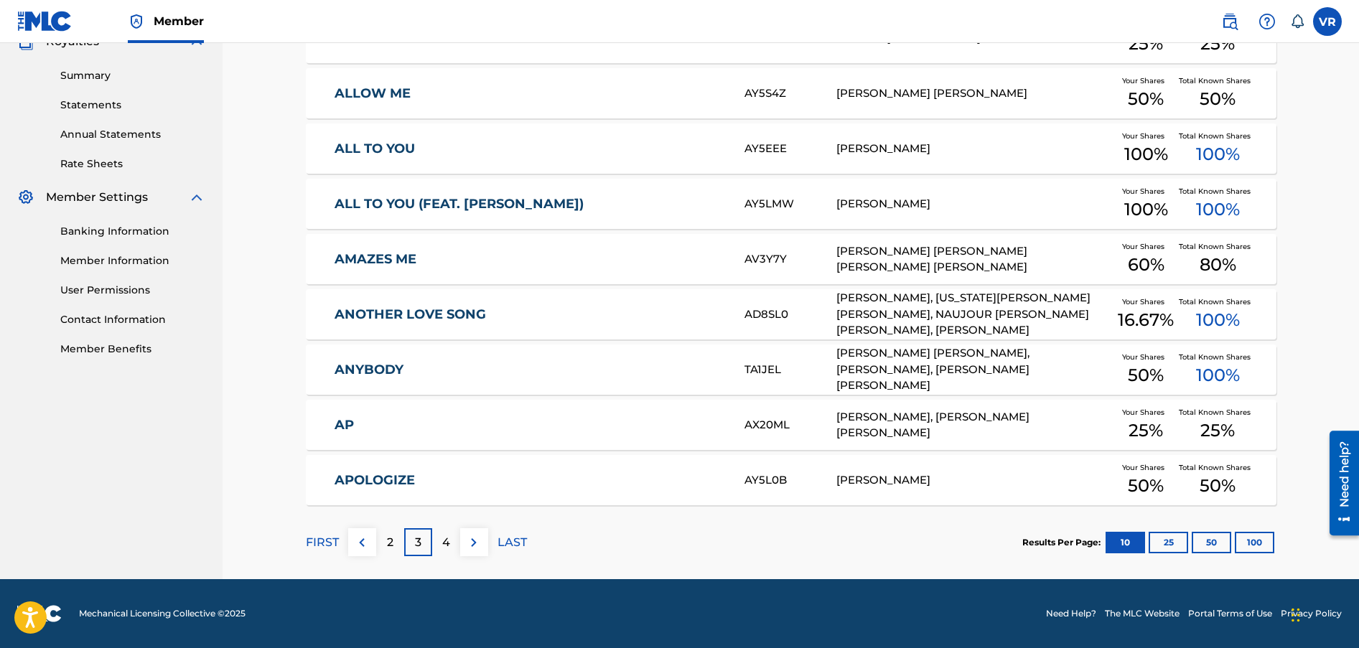
click at [451, 548] on div "4" at bounding box center [446, 542] width 28 height 28
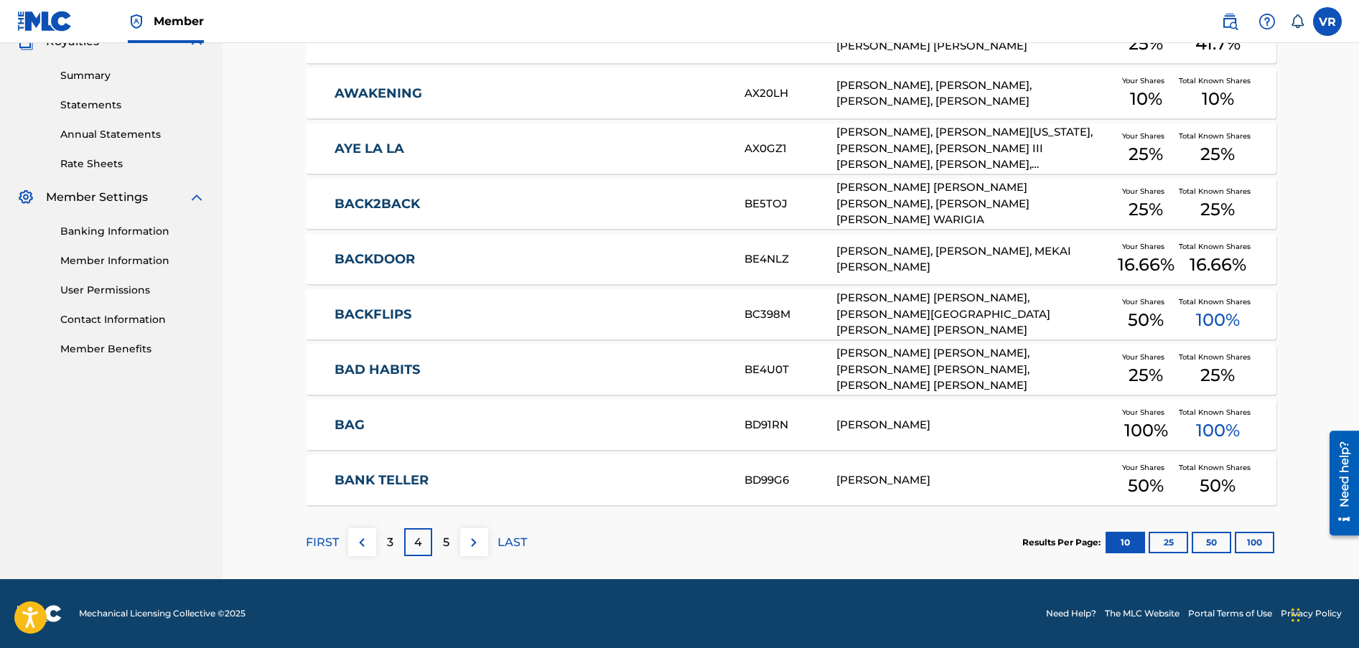
click at [449, 540] on div "5" at bounding box center [446, 542] width 28 height 28
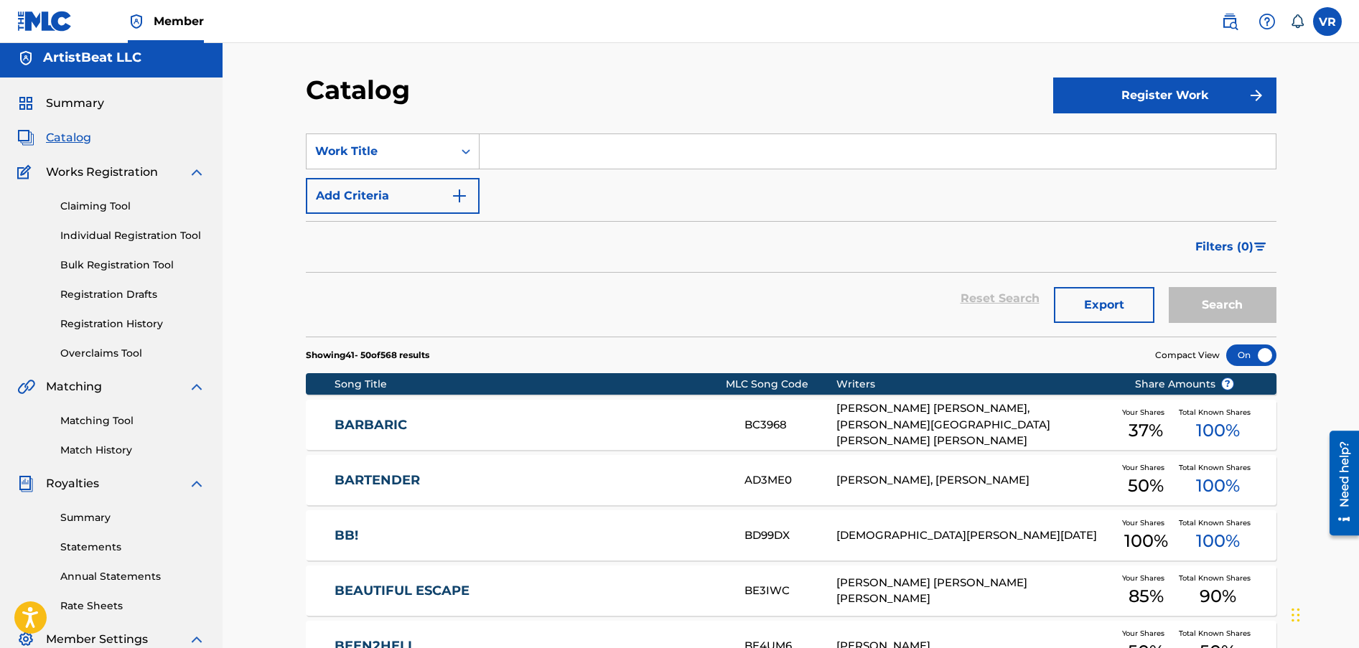
scroll to position [0, 0]
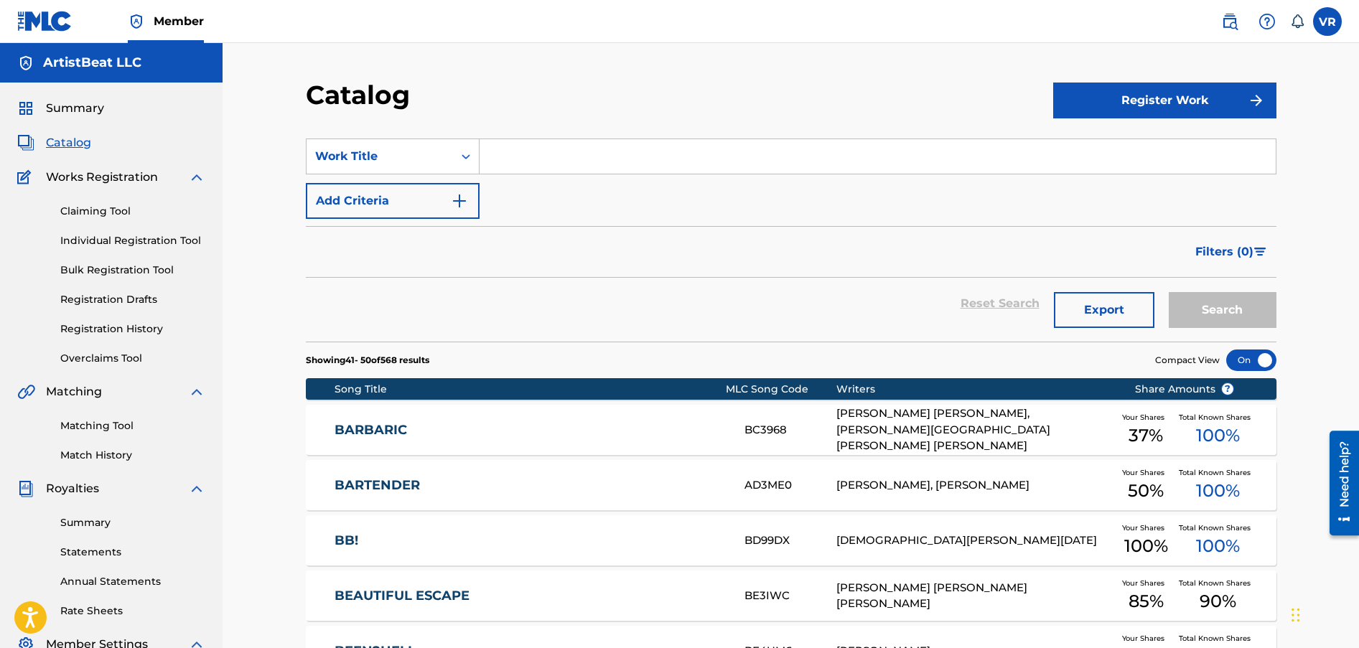
click at [416, 328] on div "Reset Search Export Search" at bounding box center [791, 304] width 970 height 52
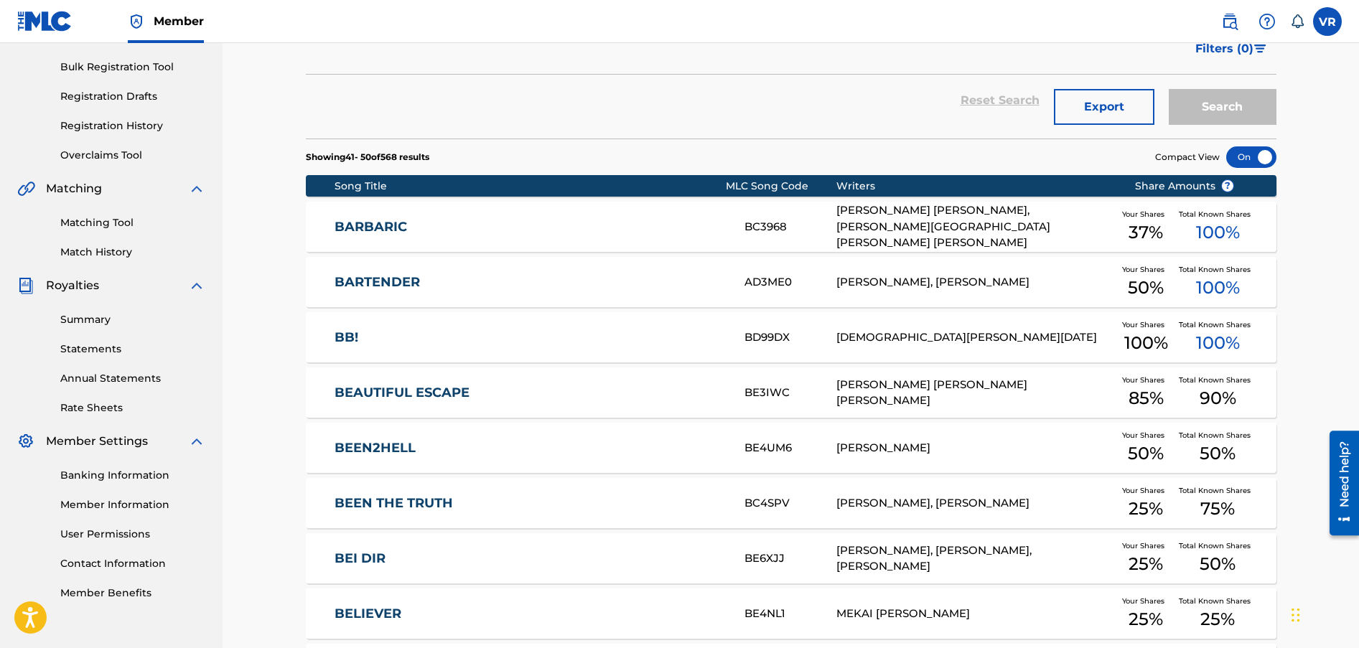
scroll to position [205, 0]
